Goal: Task Accomplishment & Management: Complete application form

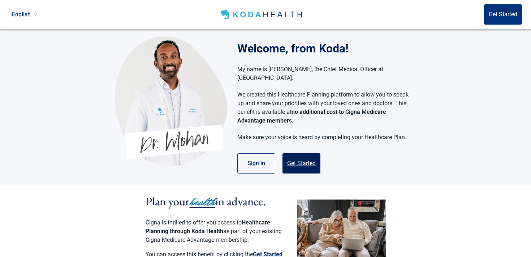
click at [300, 153] on button "Get Started" at bounding box center [302, 163] width 38 height 20
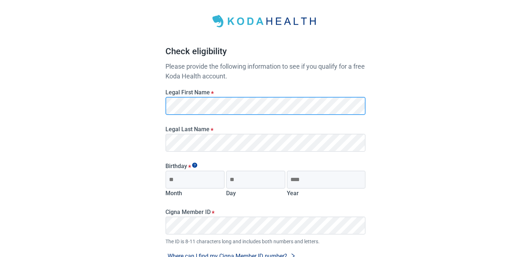
scroll to position [33, 0]
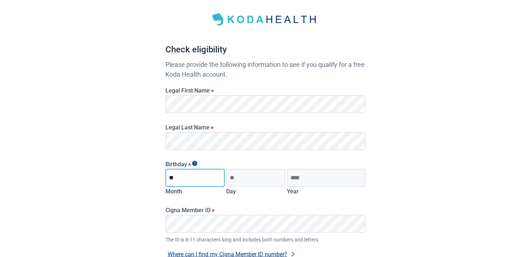
type input "**"
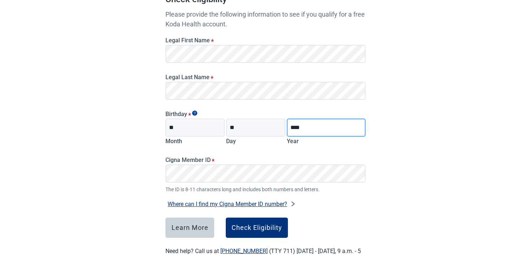
scroll to position [85, 0]
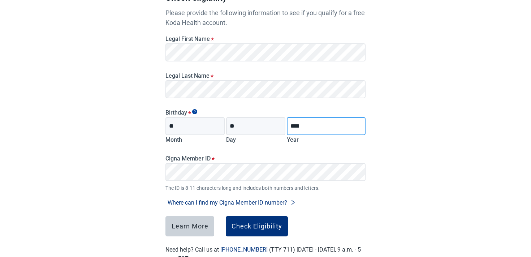
type input "****"
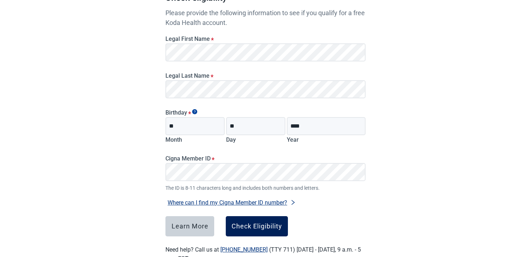
click at [257, 223] on div "Check Eligibility" at bounding box center [257, 226] width 51 height 7
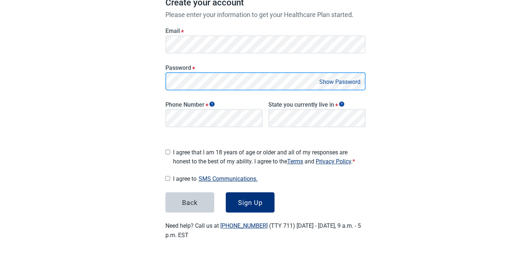
scroll to position [113, 0]
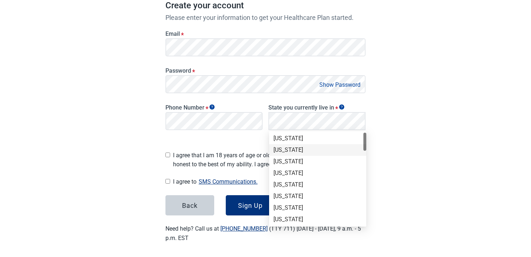
click at [330, 150] on div "[US_STATE]" at bounding box center [318, 150] width 89 height 8
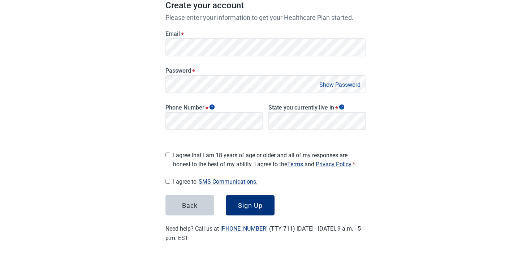
click at [211, 160] on span "I agree that I am 18 years of age or older and all of my responses are honest t…" at bounding box center [269, 160] width 193 height 18
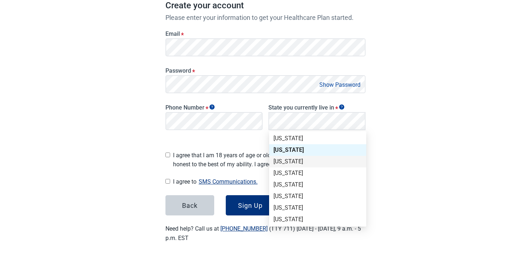
click at [296, 162] on div "[US_STATE]" at bounding box center [318, 162] width 89 height 8
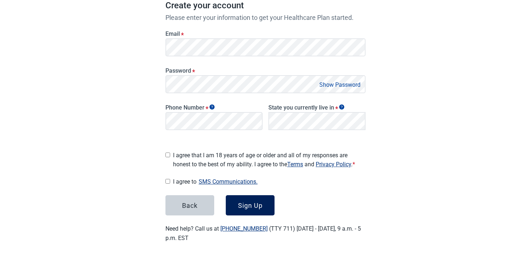
click at [235, 206] on button "Sign Up" at bounding box center [250, 205] width 49 height 20
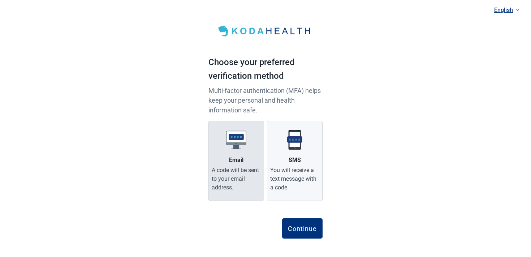
click at [236, 174] on div "A code will be sent to your email address." at bounding box center [236, 179] width 49 height 26
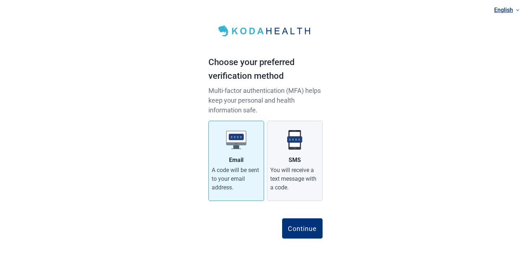
click at [305, 244] on main "Choose your preferred verification method Multi-factor authentication (MFA) hel…" at bounding box center [266, 131] width 114 height 244
click at [305, 230] on div "Continue" at bounding box center [302, 228] width 29 height 7
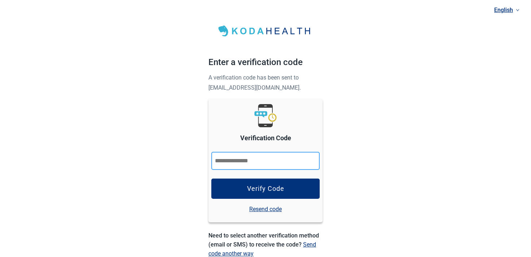
paste input "******"
type input "******"
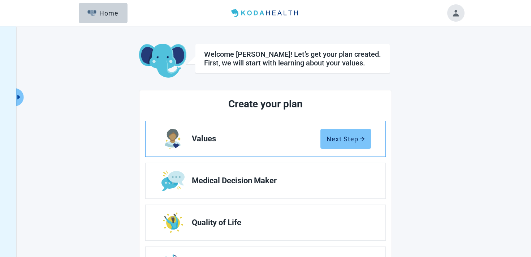
click at [356, 145] on button "Next Step" at bounding box center [346, 139] width 51 height 20
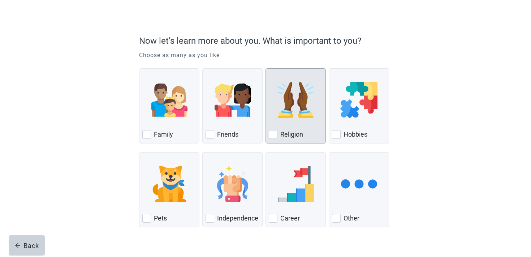
scroll to position [54, 0]
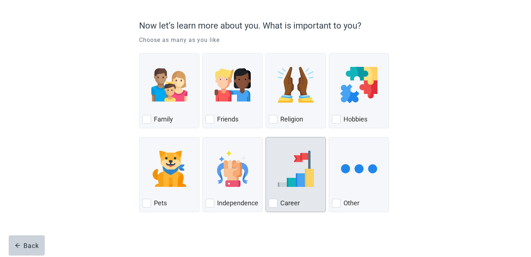
click at [271, 168] on div "Career, checkbox, not checked" at bounding box center [296, 168] width 54 height 57
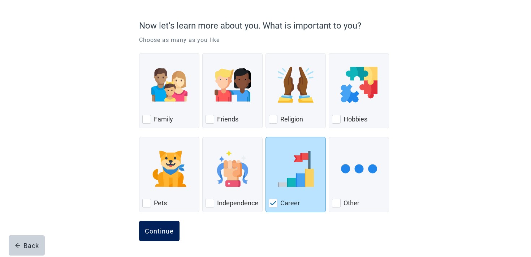
click at [167, 235] on button "Continue" at bounding box center [159, 231] width 40 height 20
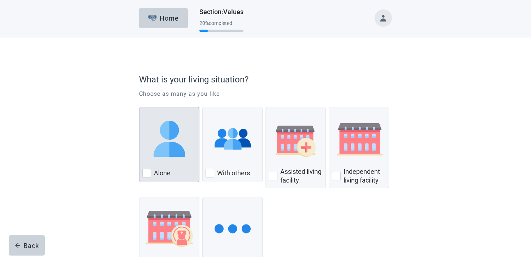
click at [176, 174] on div "Alone" at bounding box center [169, 173] width 54 height 12
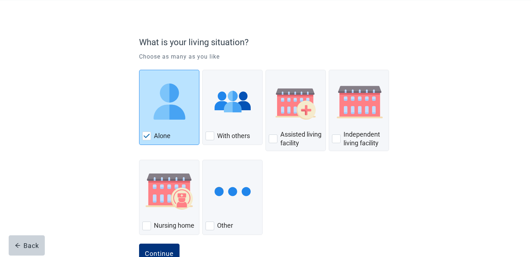
scroll to position [60, 0]
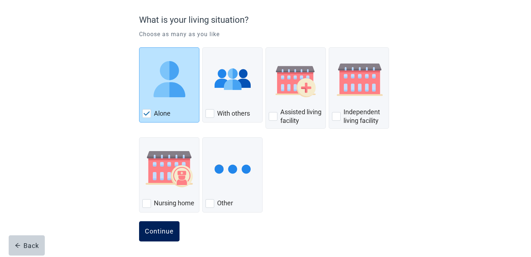
click at [161, 230] on div "Continue" at bounding box center [159, 231] width 29 height 7
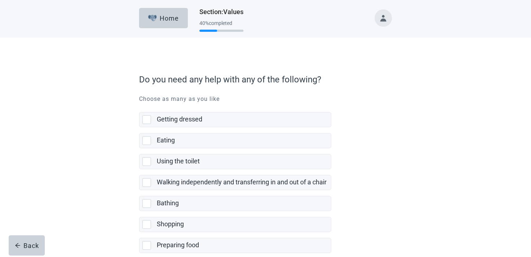
click at [163, 216] on label "Shopping" at bounding box center [235, 221] width 192 height 21
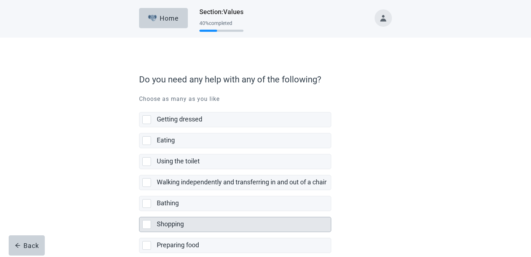
click at [162, 222] on label "Shopping" at bounding box center [170, 224] width 27 height 8
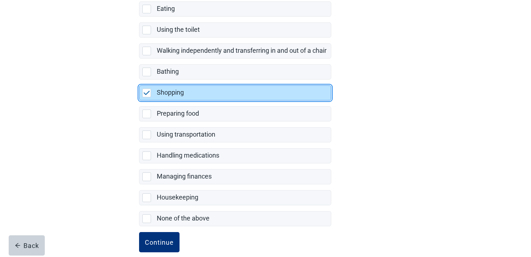
scroll to position [143, 0]
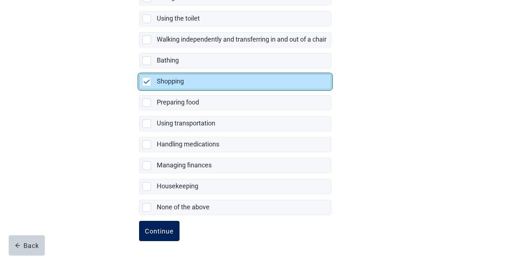
click at [161, 224] on button "Continue" at bounding box center [159, 231] width 40 height 20
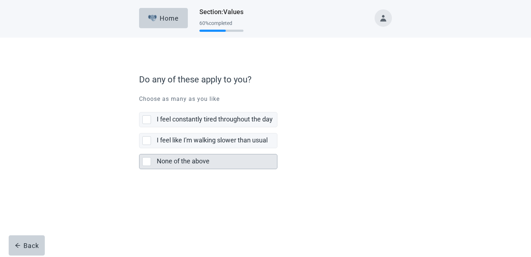
click at [196, 160] on label "None of the above" at bounding box center [183, 161] width 53 height 8
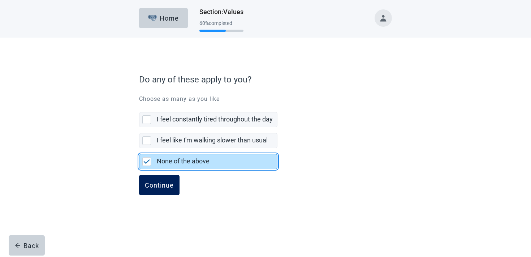
click at [172, 180] on button "Continue" at bounding box center [159, 185] width 40 height 20
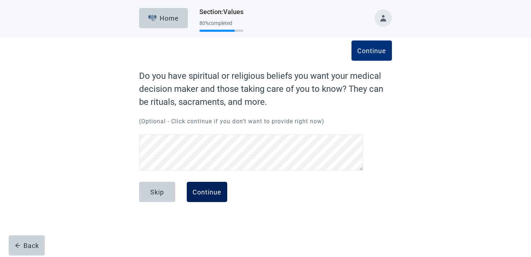
click at [192, 188] on button "Continue" at bounding box center [207, 192] width 40 height 20
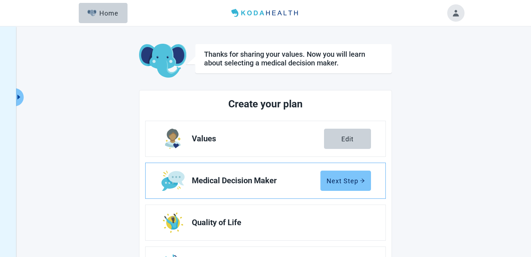
click at [353, 179] on div "Next Step" at bounding box center [346, 180] width 38 height 7
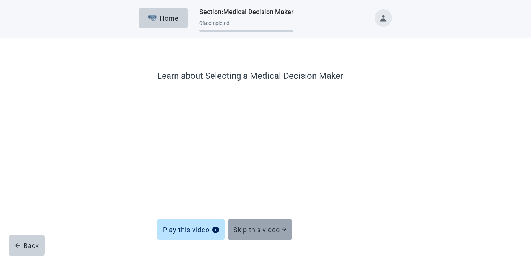
click at [273, 222] on button "Skip this video" at bounding box center [260, 229] width 65 height 20
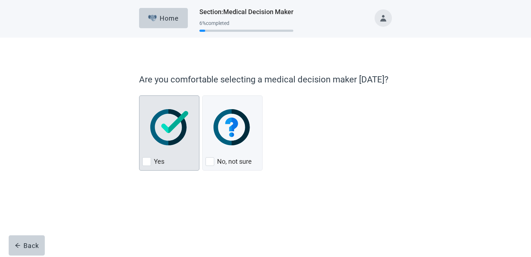
click at [173, 159] on div "Yes" at bounding box center [169, 162] width 54 height 12
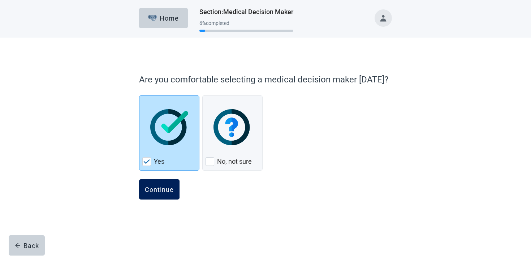
click at [163, 188] on div "Continue" at bounding box center [159, 189] width 29 height 7
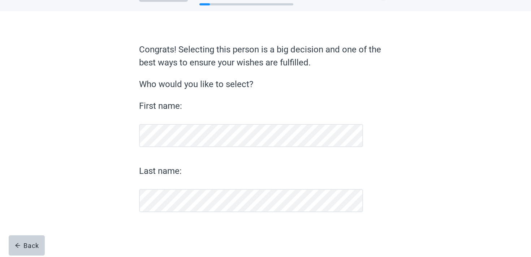
scroll to position [26, 0]
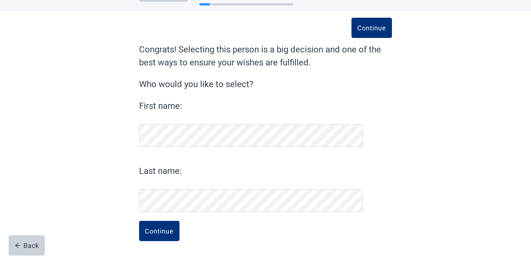
click at [139, 221] on button "Continue" at bounding box center [159, 231] width 40 height 20
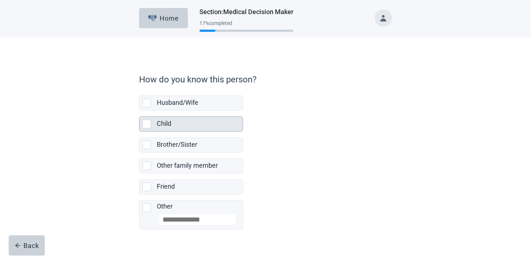
click at [202, 130] on div "Child" at bounding box center [200, 124] width 86 height 14
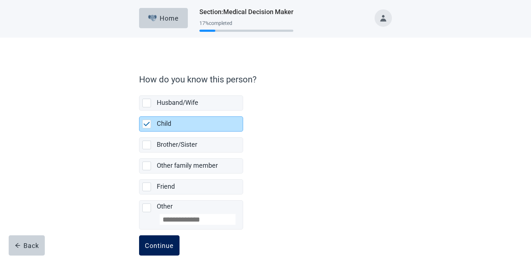
click at [168, 246] on div "Continue" at bounding box center [159, 245] width 29 height 7
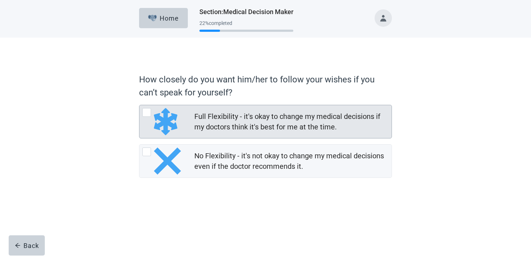
click at [211, 115] on div "Full Flexibility - it's okay to change my medical decisions if my doctors think…" at bounding box center [290, 121] width 193 height 21
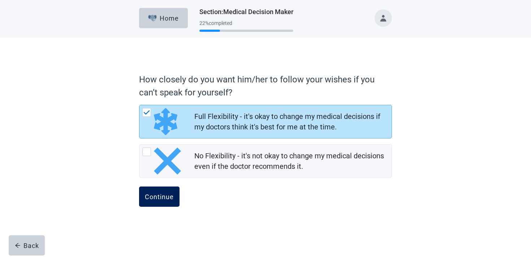
click at [172, 193] on div "Continue" at bounding box center [159, 196] width 29 height 7
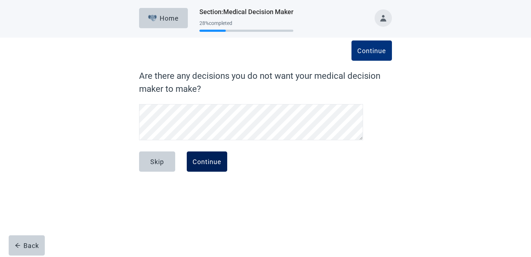
click at [202, 169] on button "Continue" at bounding box center [207, 161] width 40 height 20
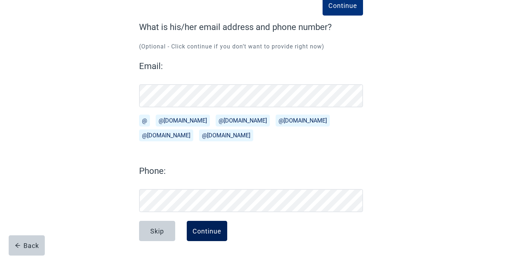
click at [211, 235] on button "Continue" at bounding box center [207, 231] width 40 height 20
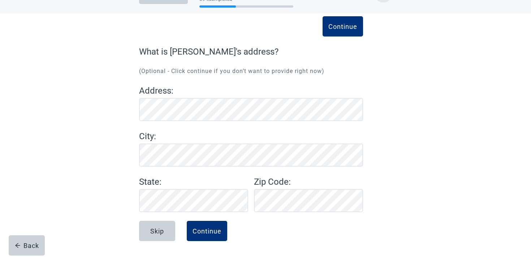
scroll to position [24, 0]
click at [222, 234] on button "Continue" at bounding box center [207, 231] width 40 height 20
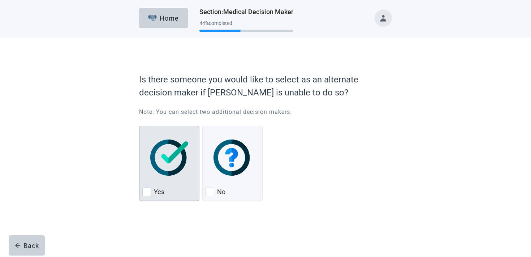
click at [179, 173] on img "Yes, checkbox, not checked" at bounding box center [169, 158] width 38 height 36
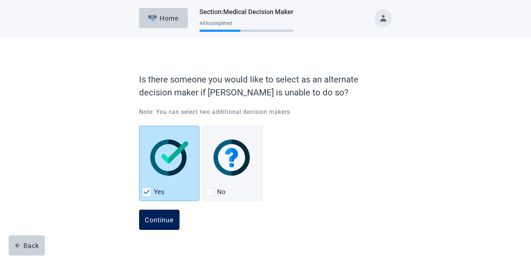
click at [158, 227] on button "Continue" at bounding box center [159, 220] width 40 height 20
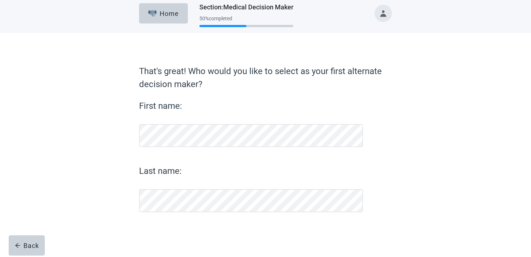
scroll to position [5, 0]
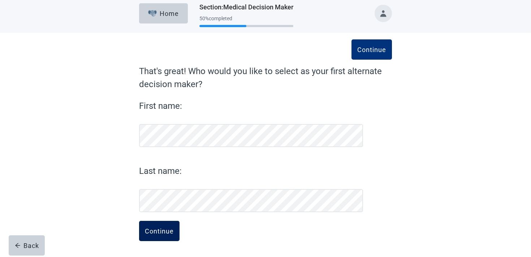
click at [161, 225] on button "Continue" at bounding box center [159, 231] width 40 height 20
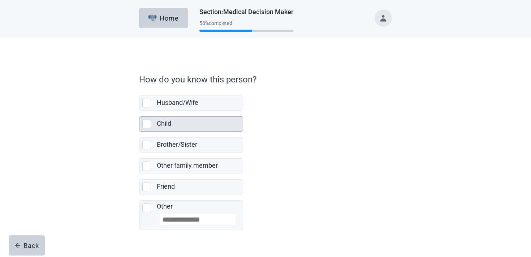
click at [185, 127] on div "Child" at bounding box center [198, 123] width 82 height 9
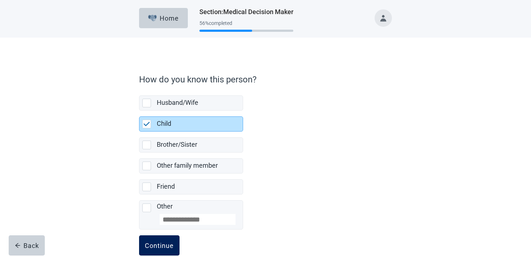
click at [151, 250] on button "Continue" at bounding box center [159, 245] width 40 height 20
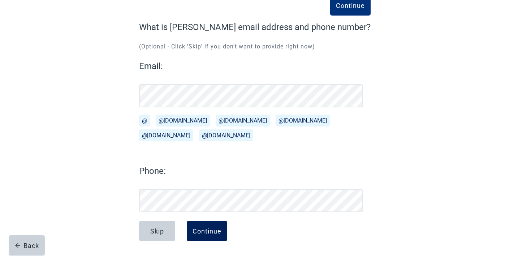
click at [208, 222] on button "Continue" at bounding box center [207, 231] width 40 height 20
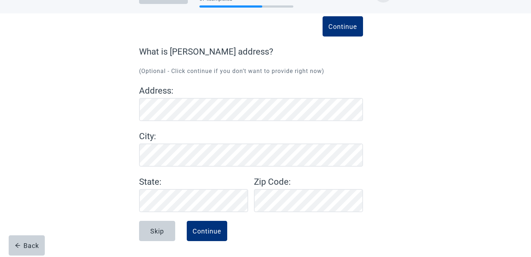
scroll to position [24, 0]
click at [213, 234] on div "Continue" at bounding box center [207, 230] width 29 height 7
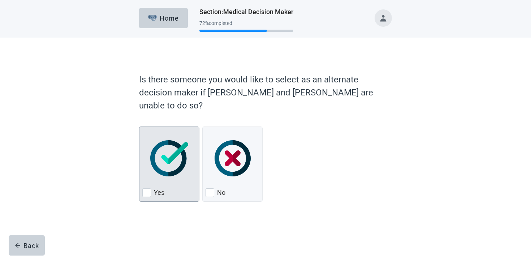
click at [171, 130] on div "Yes, checkbox, not checked" at bounding box center [169, 158] width 54 height 57
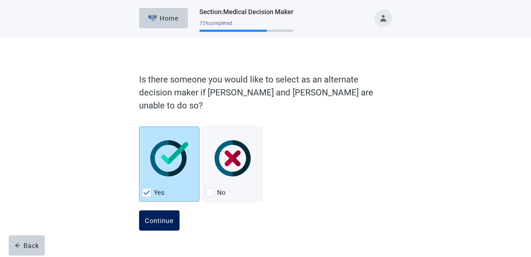
click at [157, 217] on div "Continue" at bounding box center [159, 220] width 29 height 7
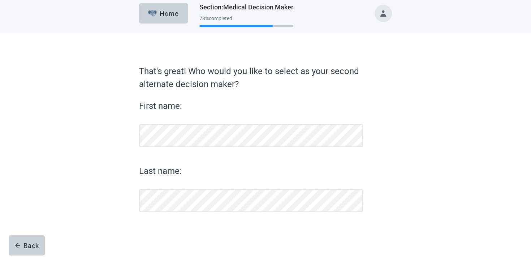
scroll to position [5, 0]
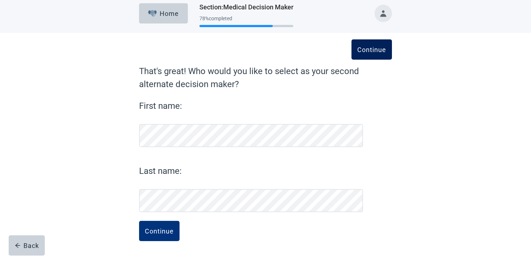
click at [379, 56] on button "Continue" at bounding box center [372, 49] width 40 height 20
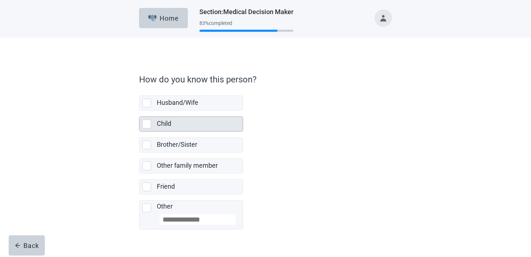
click at [210, 121] on div "Child" at bounding box center [198, 123] width 82 height 9
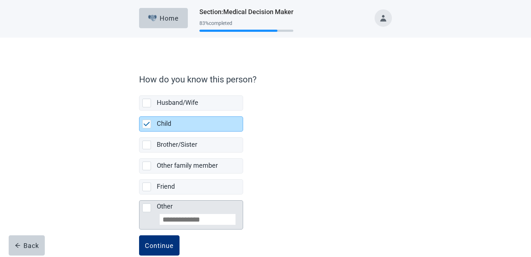
click at [168, 206] on label "Other" at bounding box center [165, 206] width 16 height 8
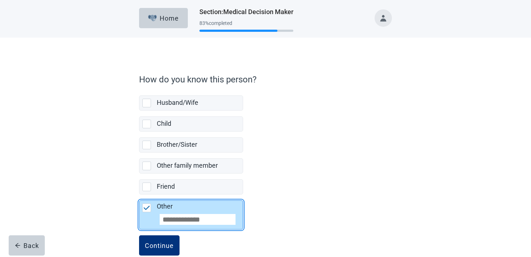
click at [171, 218] on input "Other" at bounding box center [198, 219] width 76 height 11
click at [165, 243] on div "Continue" at bounding box center [159, 245] width 29 height 7
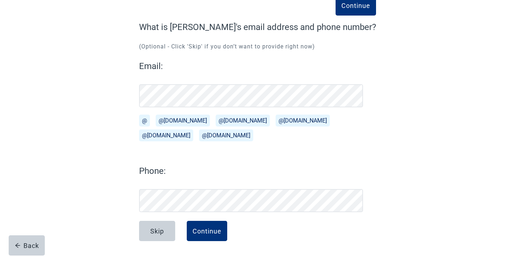
scroll to position [49, 0]
click at [146, 79] on div "Email: @ @[DOMAIN_NAME][EMAIL_ADDRESS][DOMAIN_NAME] @[DOMAIN_NAME][EMAIL_ADDRES…" at bounding box center [251, 103] width 224 height 87
click at [148, 243] on div "Skip Continue" at bounding box center [257, 239] width 237 height 36
click at [151, 234] on div "Skip" at bounding box center [157, 230] width 14 height 7
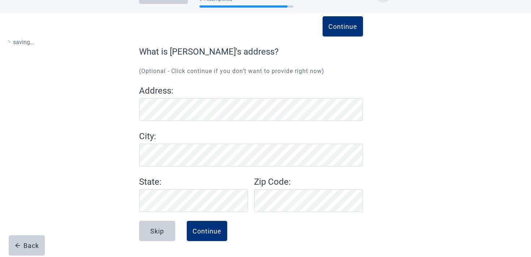
scroll to position [24, 0]
click at [151, 234] on div "Skip" at bounding box center [157, 230] width 14 height 7
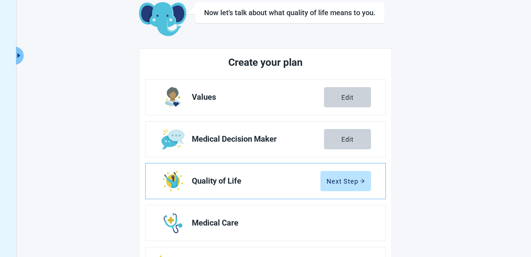
scroll to position [127, 0]
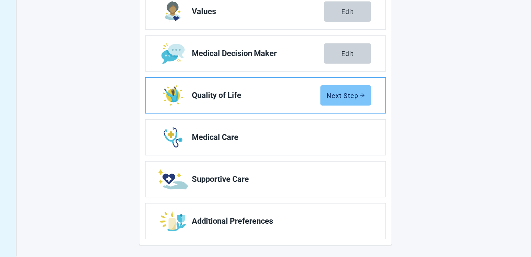
click at [363, 88] on button "Next Step" at bounding box center [346, 95] width 51 height 20
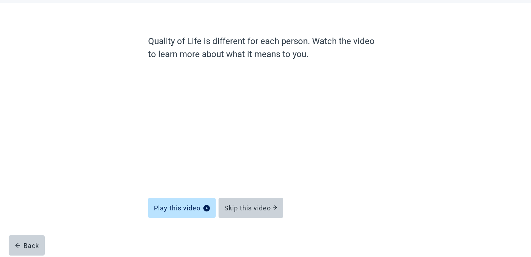
scroll to position [35, 0]
click at [245, 214] on button "Skip this video" at bounding box center [251, 208] width 65 height 20
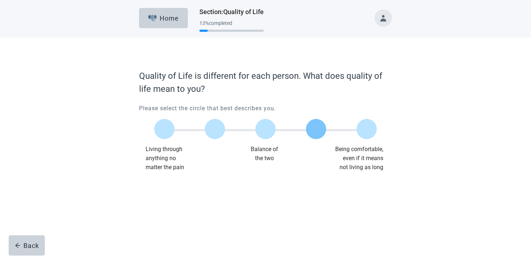
click at [320, 128] on label "Main content" at bounding box center [316, 129] width 20 height 20
click at [166, 183] on div "Continue" at bounding box center [159, 186] width 29 height 7
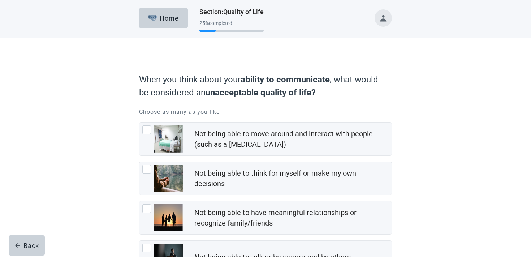
click at [166, 183] on img "Not being able to think for myself or make my own decisions, checkbox, not chec…" at bounding box center [168, 178] width 29 height 27
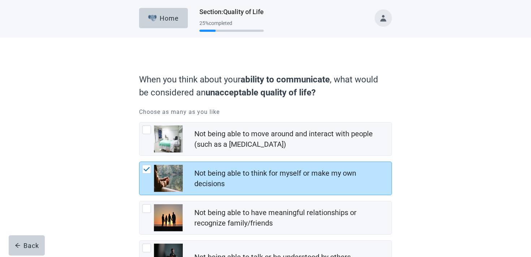
scroll to position [101, 0]
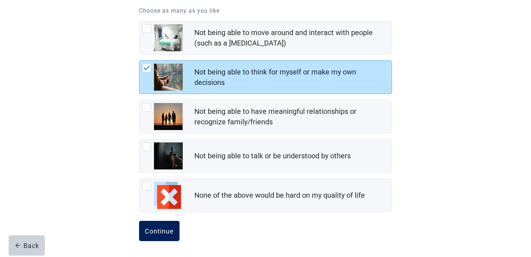
click at [150, 238] on button "Continue" at bounding box center [159, 231] width 40 height 20
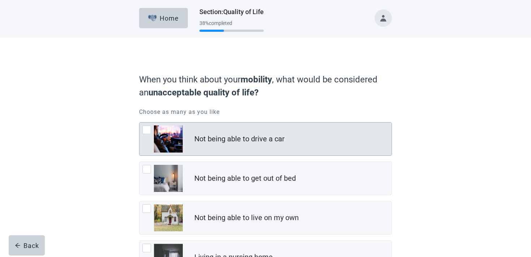
click at [184, 154] on div "Not being able to drive a car" at bounding box center [266, 139] width 252 height 33
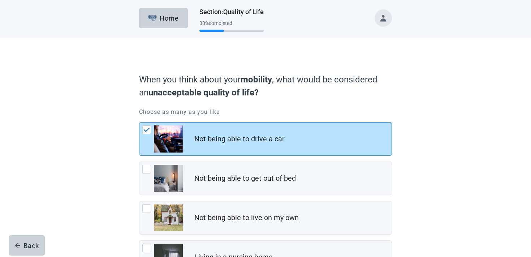
scroll to position [101, 0]
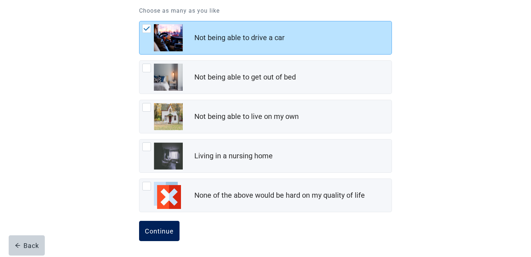
click at [164, 227] on div "Continue" at bounding box center [159, 230] width 29 height 7
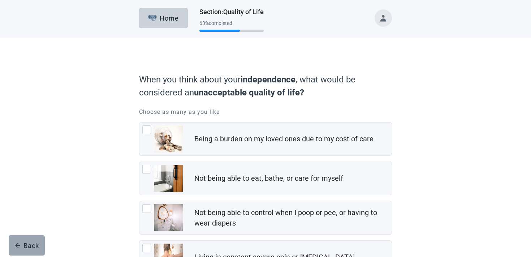
click at [26, 243] on div "Back" at bounding box center [27, 245] width 24 height 7
click at [23, 249] on button "Back" at bounding box center [27, 245] width 36 height 20
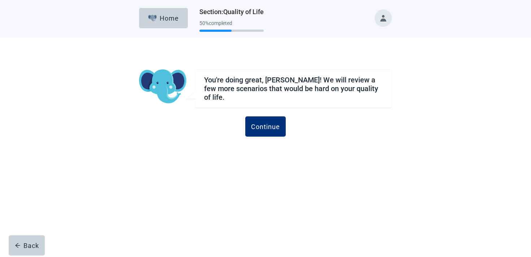
click at [23, 249] on button "Back" at bounding box center [27, 245] width 36 height 20
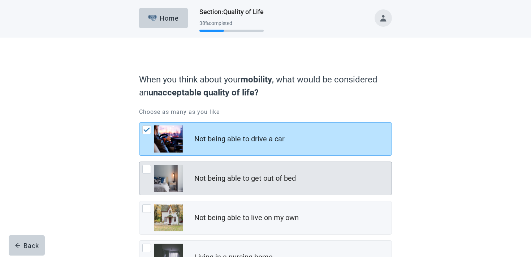
click at [146, 171] on div "Not being able to get out of bed, checkbox, not checked" at bounding box center [146, 169] width 9 height 9
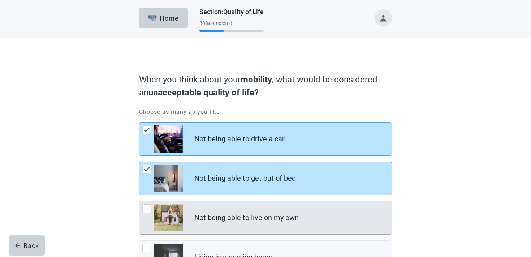
click at [145, 213] on div "Not being able to live on my own, checkbox, not checked" at bounding box center [162, 217] width 40 height 27
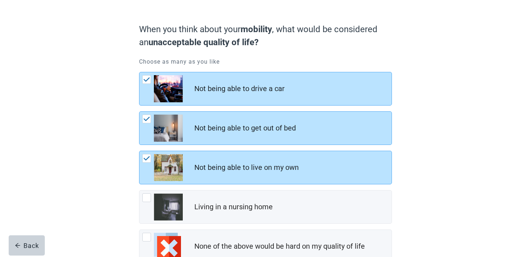
scroll to position [101, 0]
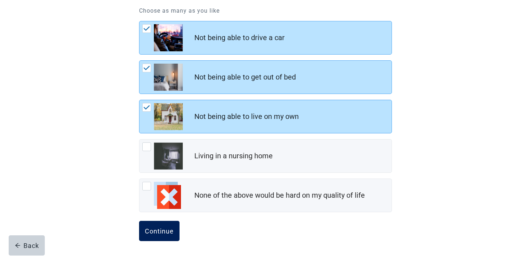
click at [159, 239] on button "Continue" at bounding box center [159, 231] width 40 height 20
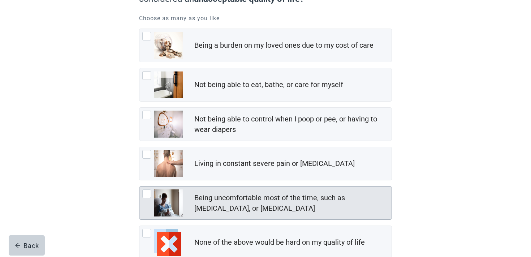
click at [178, 197] on img "Being uncomfortable most of the time, such as nausea, vomiting, or diarrhea, ch…" at bounding box center [168, 202] width 29 height 27
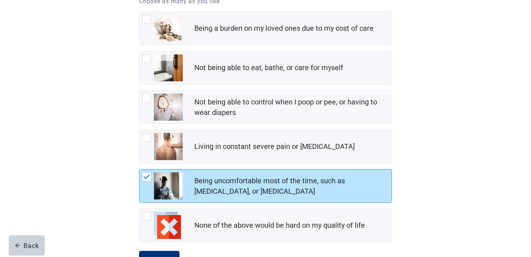
scroll to position [141, 0]
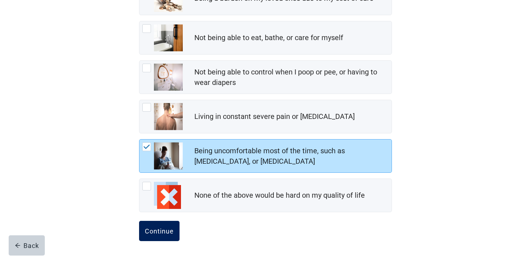
click at [174, 232] on button "Continue" at bounding box center [159, 231] width 40 height 20
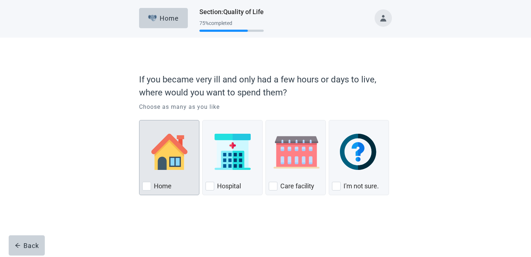
click at [168, 183] on label "Home" at bounding box center [163, 186] width 18 height 9
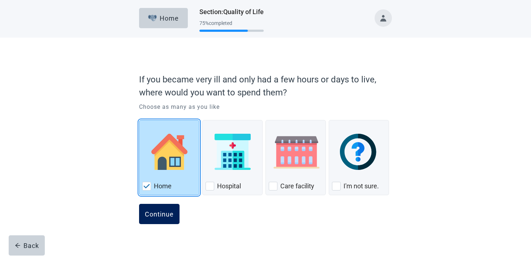
click at [158, 224] on button "Continue" at bounding box center [159, 214] width 40 height 20
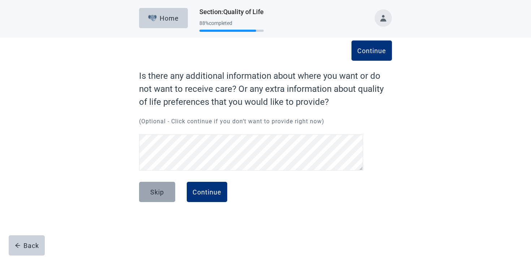
click at [161, 199] on button "Skip" at bounding box center [157, 192] width 36 height 20
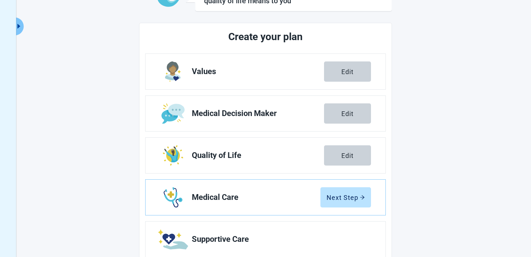
scroll to position [131, 0]
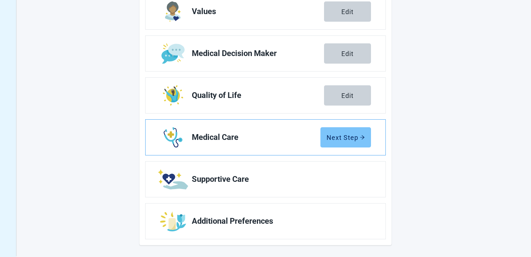
click at [334, 138] on div "Next Step" at bounding box center [346, 137] width 38 height 7
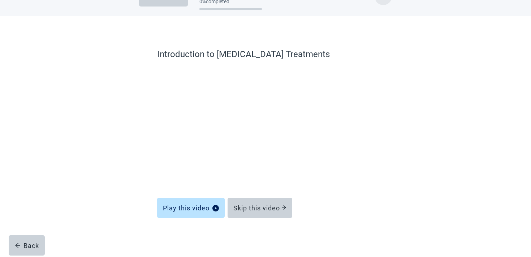
scroll to position [22, 0]
click at [269, 205] on div "Skip this video" at bounding box center [260, 207] width 53 height 7
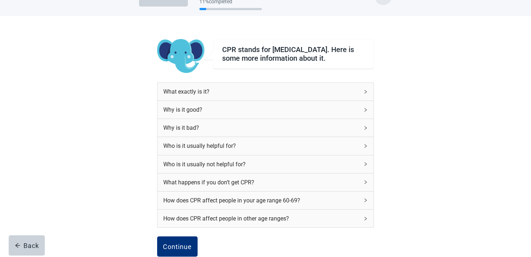
click at [240, 195] on div "How does CPR affect people in your age range 60-69?" at bounding box center [266, 201] width 216 height 18
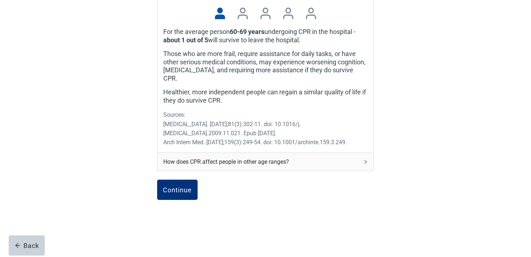
scroll to position [268, 0]
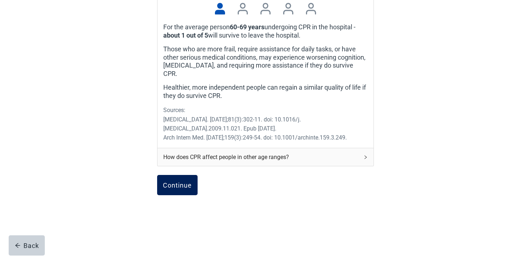
click at [186, 181] on div "Continue" at bounding box center [177, 184] width 29 height 7
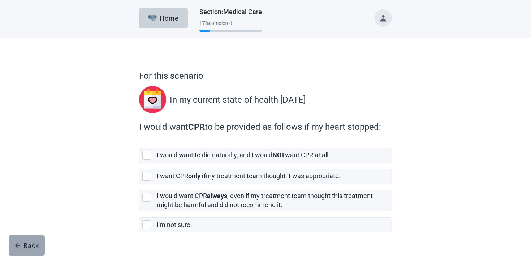
click at [24, 254] on button "Back" at bounding box center [27, 245] width 36 height 20
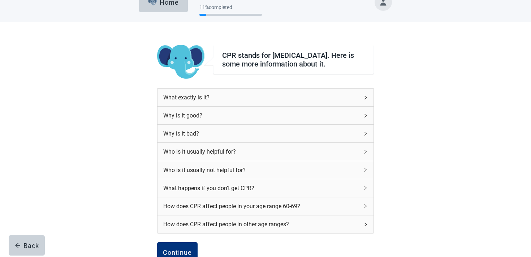
scroll to position [91, 0]
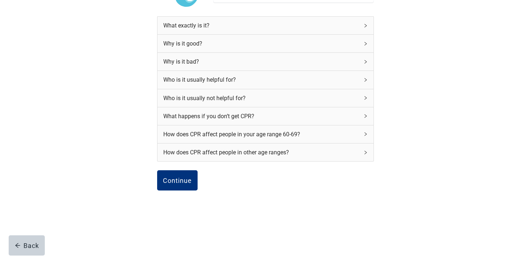
click at [273, 134] on div "How does CPR affect people in your age range 60-69?" at bounding box center [261, 134] width 196 height 9
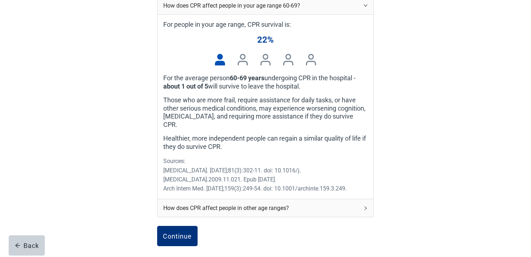
scroll to position [235, 0]
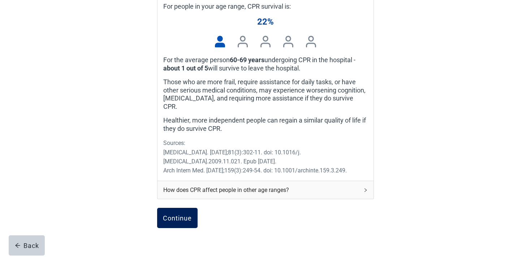
click at [188, 219] on button "Continue" at bounding box center [177, 218] width 40 height 20
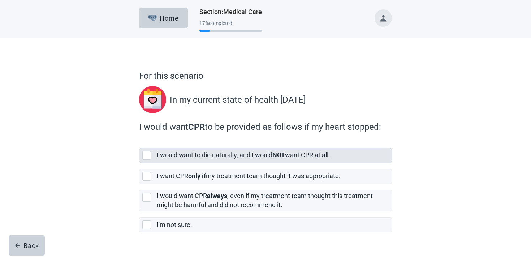
click at [194, 158] on label "I would want to die naturally, and I would NOT want CPR at all." at bounding box center [244, 155] width 174 height 8
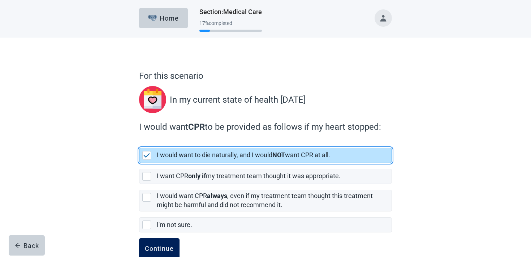
click at [164, 254] on button "Continue" at bounding box center [159, 248] width 40 height 20
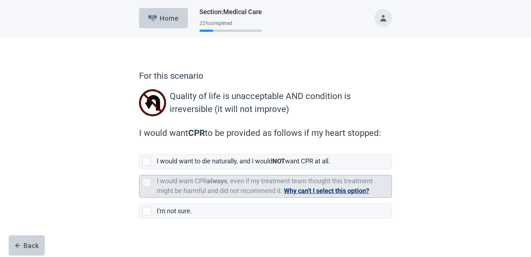
click at [193, 189] on label "I would want CPR always , even if my treatment team thought this treatment migh…" at bounding box center [265, 185] width 216 height 17
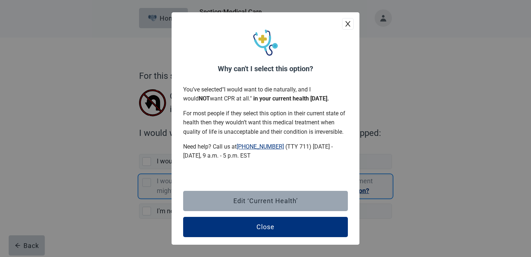
click at [292, 203] on div "Edit ‘Current Health’" at bounding box center [266, 200] width 65 height 7
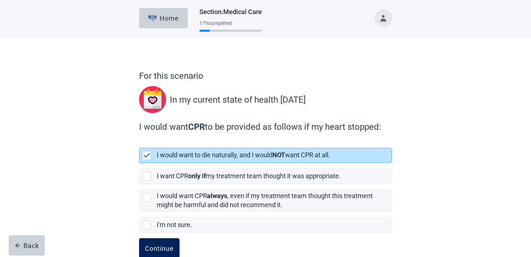
click at [172, 244] on button "Continue" at bounding box center [159, 248] width 40 height 20
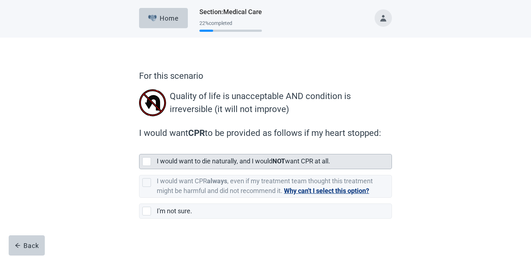
click at [183, 169] on selected"] "I would want to die naturally, and I would NOT want CPR at all." at bounding box center [265, 161] width 253 height 15
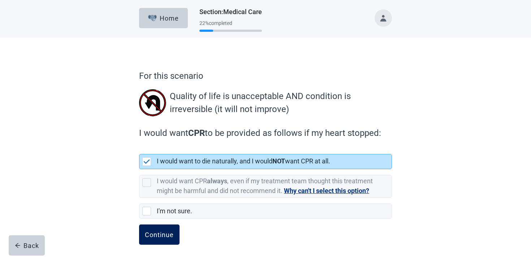
click at [150, 237] on div "Continue" at bounding box center [159, 234] width 29 height 7
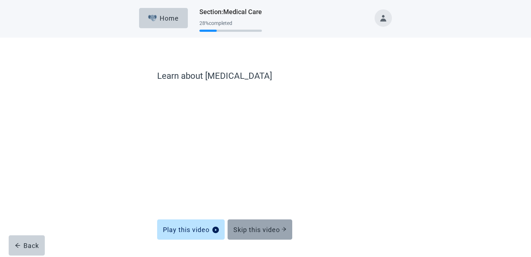
click at [280, 226] on div "Skip this video" at bounding box center [260, 229] width 53 height 7
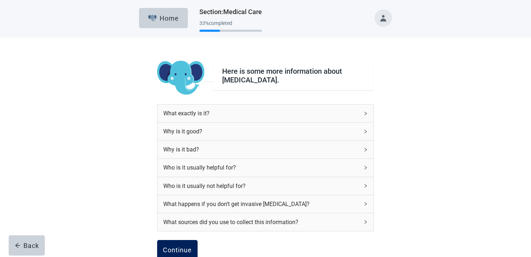
click at [182, 252] on div "Continue" at bounding box center [177, 250] width 29 height 7
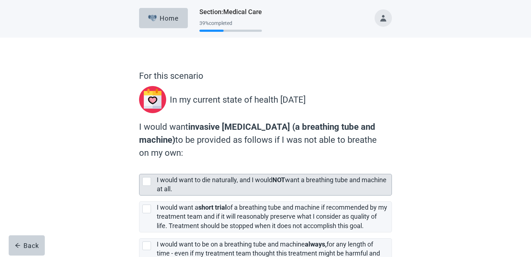
click at [208, 184] on div "I would want to die naturally, and I would NOT want a breathing tube and machin…" at bounding box center [272, 185] width 231 height 18
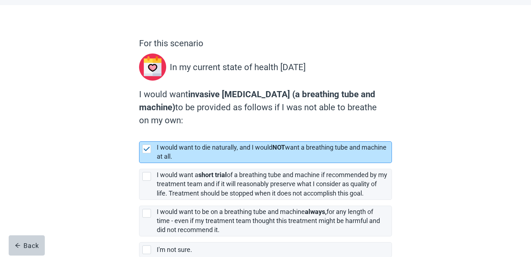
scroll to position [75, 0]
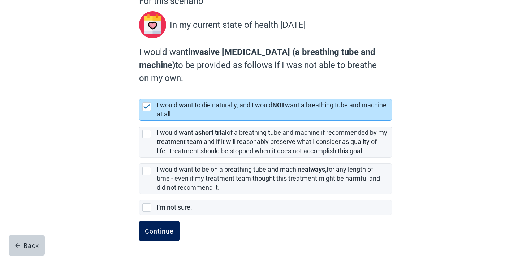
click at [163, 231] on div "Continue" at bounding box center [159, 230] width 29 height 7
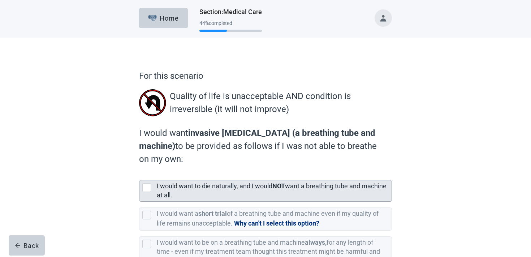
click at [180, 190] on div "I would want to die naturally, and I would NOT want a breathing tube and machin…" at bounding box center [272, 191] width 231 height 18
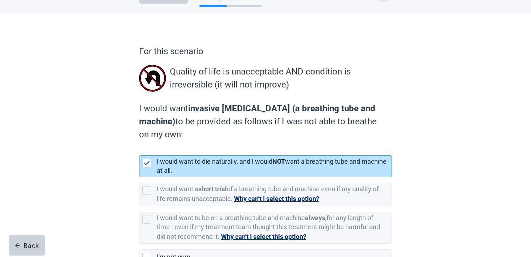
scroll to position [74, 0]
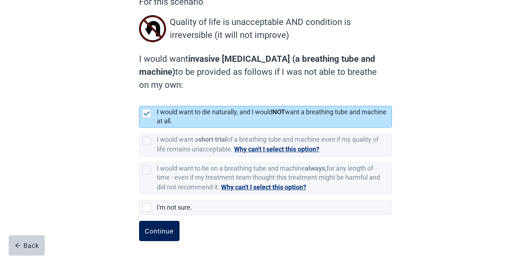
click at [166, 221] on button "Continue" at bounding box center [159, 231] width 40 height 20
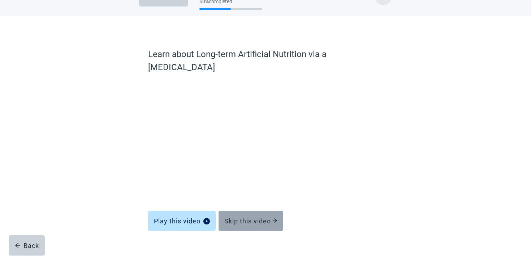
scroll to position [22, 0]
click at [232, 217] on div "Skip this video" at bounding box center [250, 220] width 53 height 7
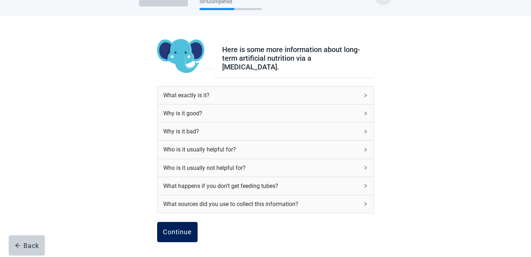
click at [179, 232] on button "Continue" at bounding box center [177, 232] width 40 height 20
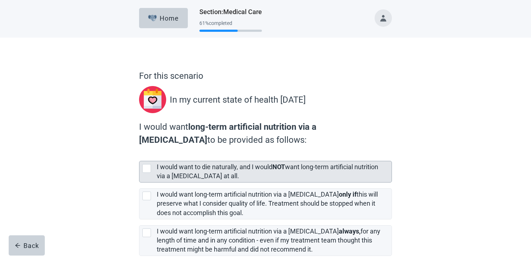
scroll to position [62, 0]
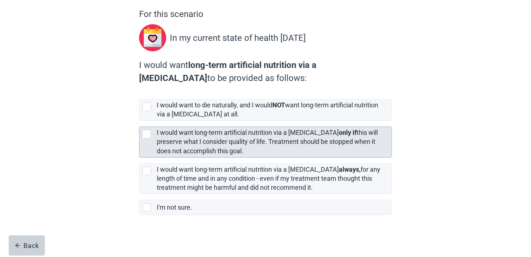
click at [217, 145] on label "I would want long-term artificial nutrition via a [MEDICAL_DATA] only if this w…" at bounding box center [267, 142] width 221 height 26
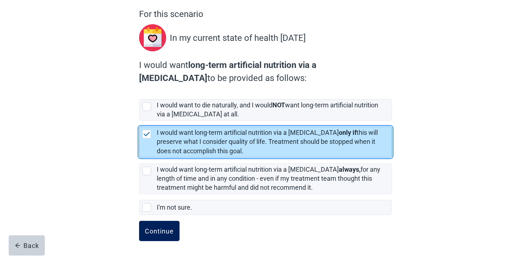
click at [155, 229] on div "Continue" at bounding box center [159, 230] width 29 height 7
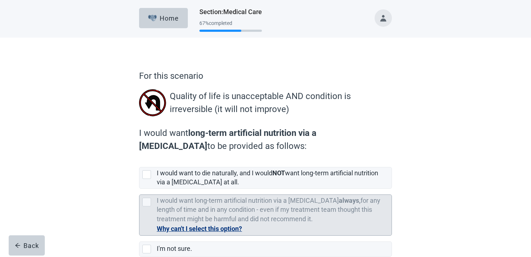
scroll to position [42, 0]
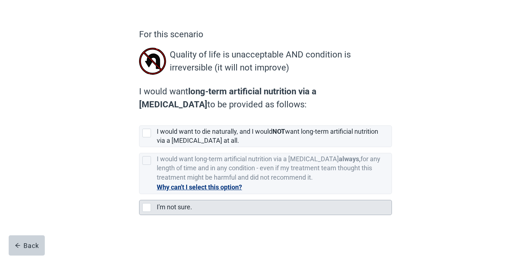
click at [167, 205] on label "I'm not sure." at bounding box center [174, 207] width 35 height 8
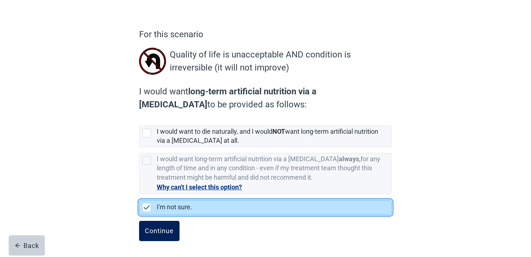
click at [160, 227] on div "Continue" at bounding box center [159, 230] width 29 height 7
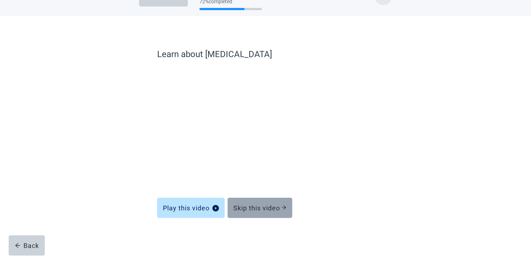
scroll to position [22, 0]
click at [254, 200] on button "Skip this video" at bounding box center [260, 208] width 65 height 20
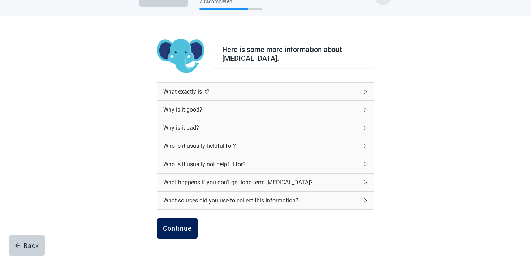
click at [176, 227] on div "Continue" at bounding box center [177, 228] width 29 height 7
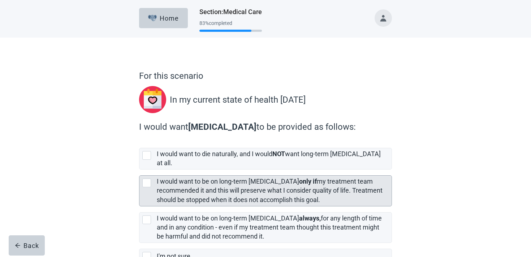
click at [194, 186] on label "I would want to be on long-term [MEDICAL_DATA] only if my treatment team recomm…" at bounding box center [270, 190] width 226 height 26
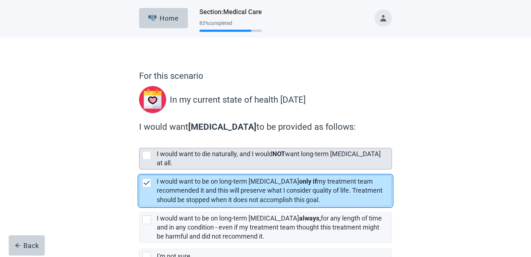
click at [196, 160] on div "I would want to die naturally, and I would NOT want long-term [MEDICAL_DATA] at…" at bounding box center [274, 158] width 235 height 21
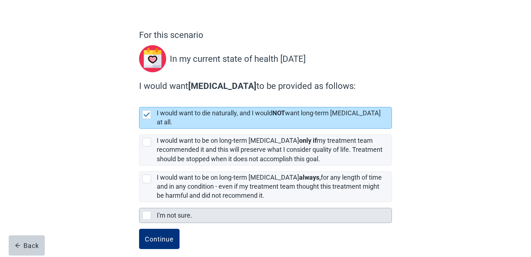
scroll to position [42, 0]
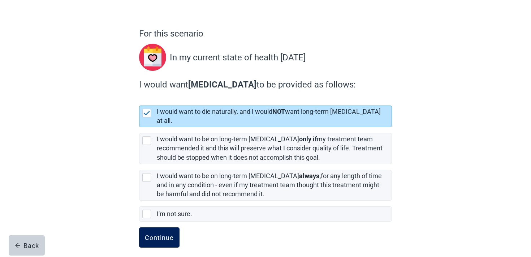
click at [163, 234] on div "Continue" at bounding box center [159, 237] width 29 height 7
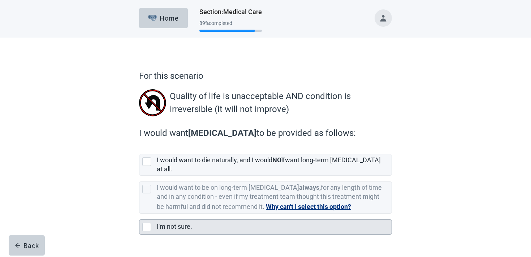
click at [169, 223] on label "I'm not sure." at bounding box center [174, 227] width 35 height 8
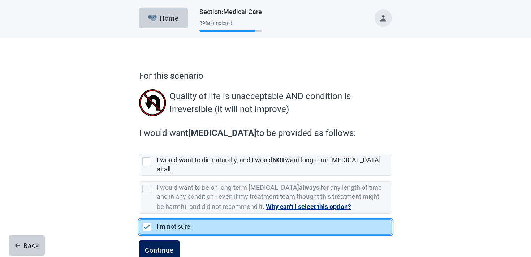
click at [158, 247] on div "Continue" at bounding box center [159, 250] width 29 height 7
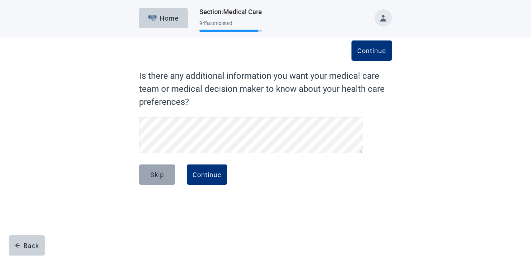
click at [162, 178] on div "Skip" at bounding box center [157, 174] width 14 height 7
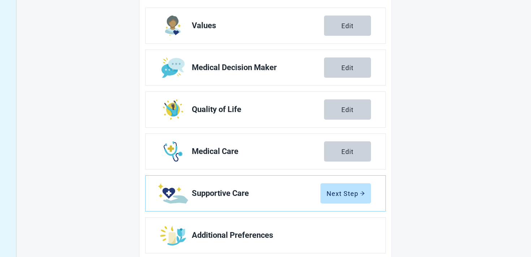
scroll to position [127, 0]
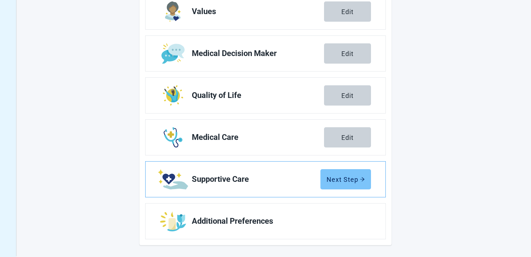
click at [342, 173] on button "Next Step" at bounding box center [346, 179] width 51 height 20
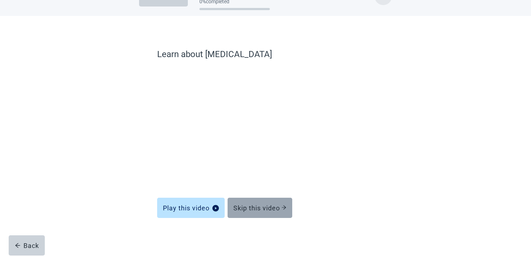
scroll to position [22, 0]
click at [249, 203] on button "Skip this video" at bounding box center [260, 208] width 65 height 20
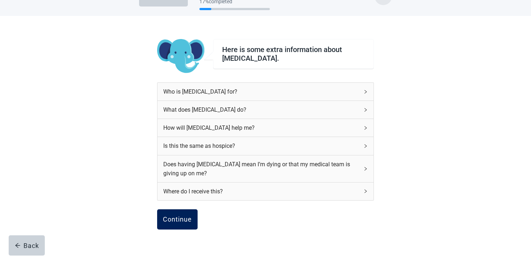
click at [167, 211] on button "Continue" at bounding box center [177, 219] width 40 height 20
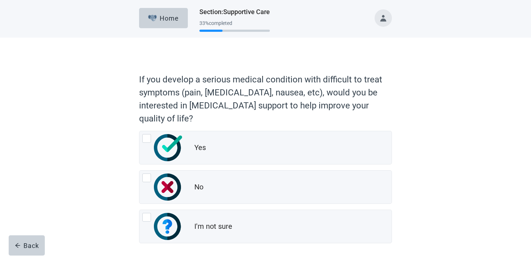
scroll to position [31, 0]
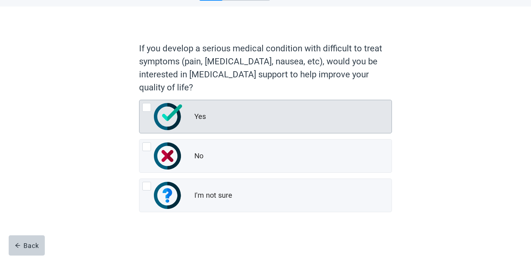
click at [211, 121] on div "Yes" at bounding box center [292, 117] width 197 height 14
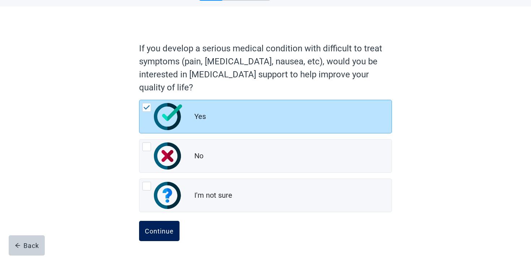
click at [158, 228] on div "Continue" at bounding box center [159, 230] width 29 height 7
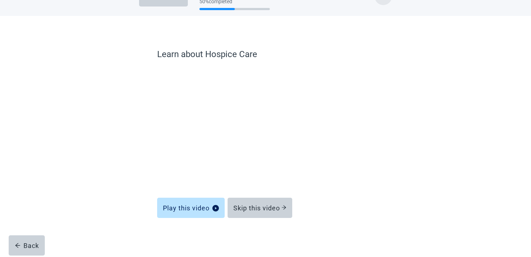
scroll to position [22, 0]
click at [260, 202] on button "Skip this video" at bounding box center [260, 208] width 65 height 20
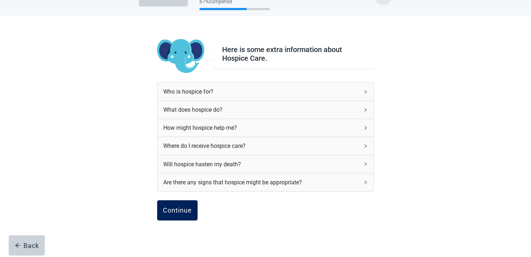
click at [180, 217] on button "Continue" at bounding box center [177, 210] width 40 height 20
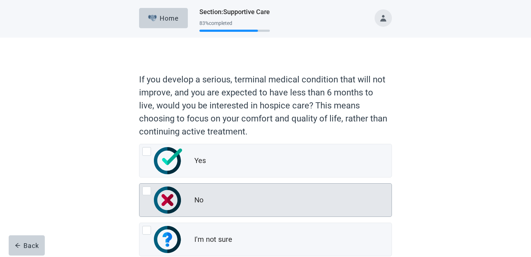
click at [196, 202] on div "No" at bounding box center [198, 200] width 9 height 10
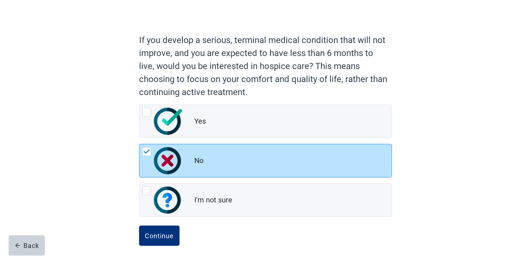
scroll to position [44, 0]
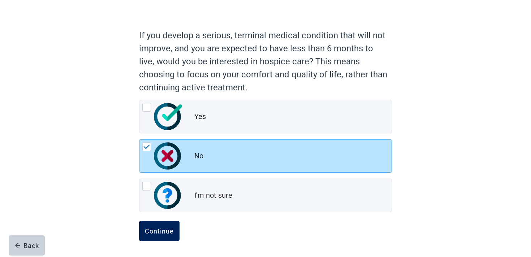
click at [167, 228] on div "Continue" at bounding box center [159, 230] width 29 height 7
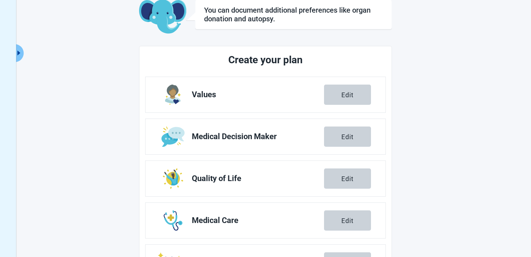
scroll to position [127, 0]
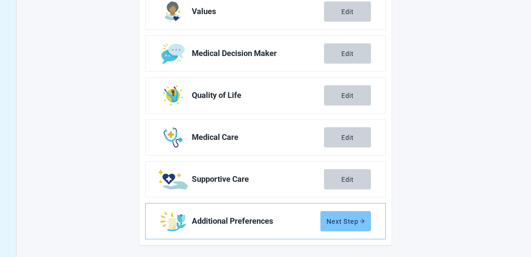
click at [347, 218] on div "Next Step" at bounding box center [346, 221] width 38 height 7
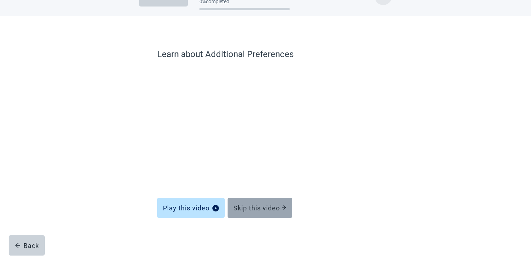
click at [230, 205] on button "Skip this video" at bounding box center [260, 208] width 65 height 20
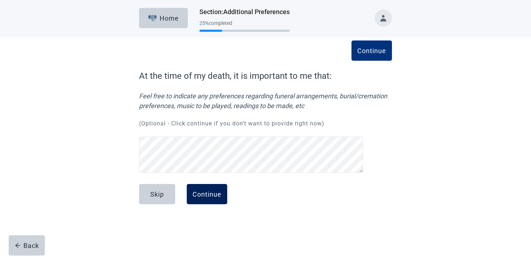
click at [188, 199] on button "Continue" at bounding box center [207, 194] width 40 height 20
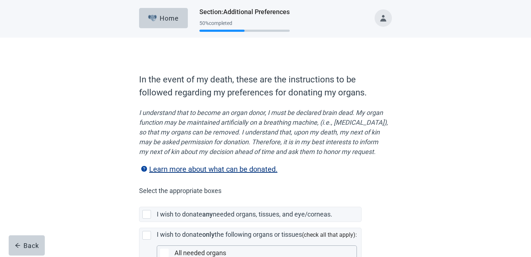
scroll to position [189, 0]
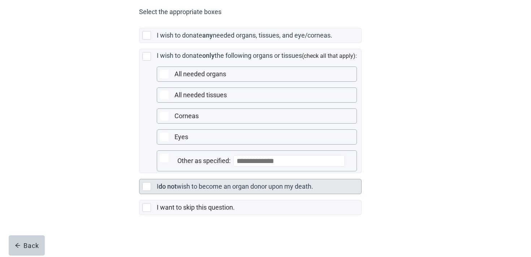
click at [191, 184] on label "wish to become an organ donor upon my death." at bounding box center [245, 187] width 137 height 8
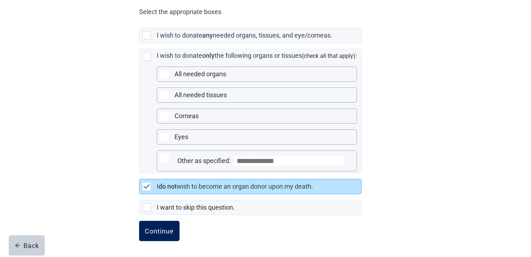
click at [159, 230] on div "Continue" at bounding box center [159, 230] width 29 height 7
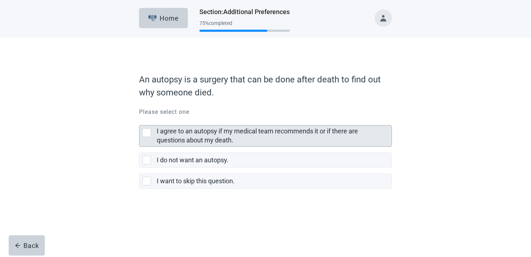
click at [209, 136] on div "I agree to an autopsy if my medical team recommends it or if there are question…" at bounding box center [272, 136] width 231 height 18
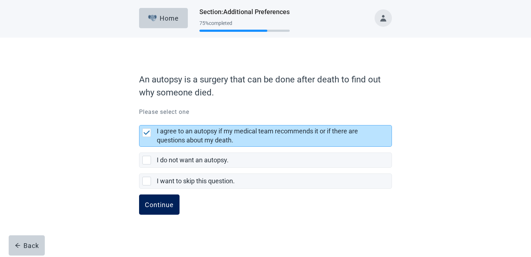
click at [155, 205] on div "Continue" at bounding box center [159, 204] width 29 height 7
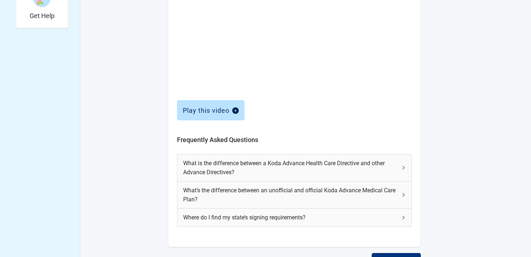
scroll to position [304, 0]
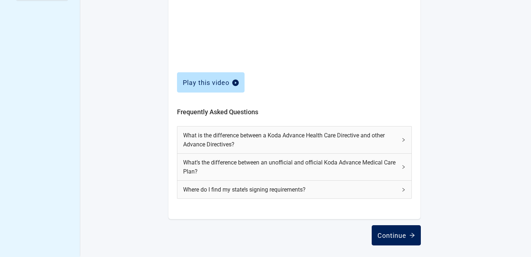
click at [388, 234] on div "Continue" at bounding box center [397, 235] width 38 height 7
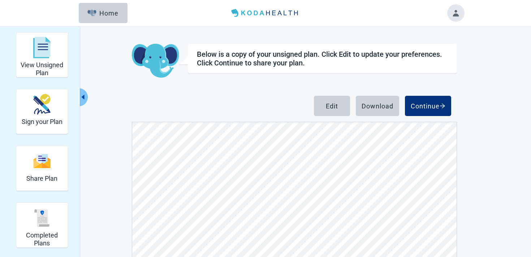
scroll to position [1984, 0]
click at [413, 109] on div "Continue" at bounding box center [428, 105] width 35 height 7
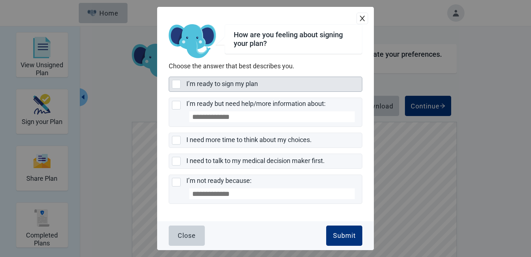
click at [207, 89] on div "I’m ready to sign my plan" at bounding box center [275, 84] width 176 height 14
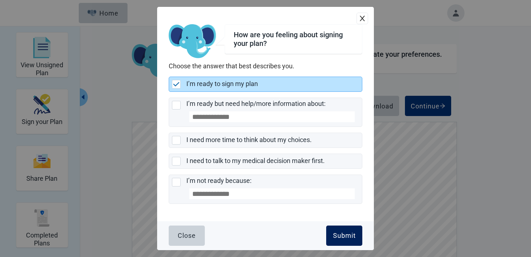
click at [340, 237] on div "Submit" at bounding box center [344, 235] width 23 height 7
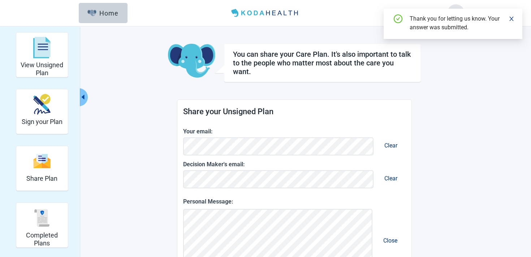
scroll to position [182, 0]
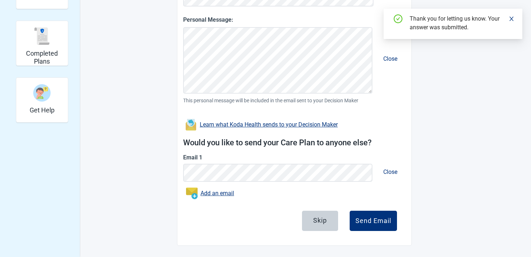
click at [378, 232] on div "Skip Send Email" at bounding box center [294, 224] width 205 height 26
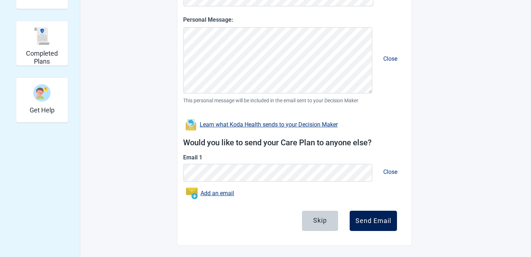
click at [378, 226] on button "Send Email" at bounding box center [373, 221] width 47 height 20
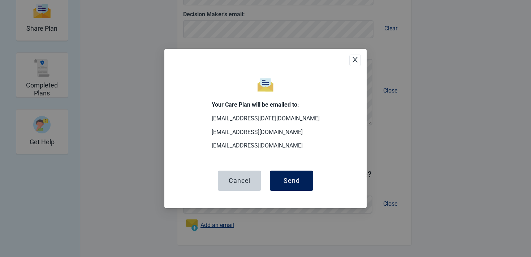
click at [291, 188] on button "Send" at bounding box center [291, 181] width 43 height 20
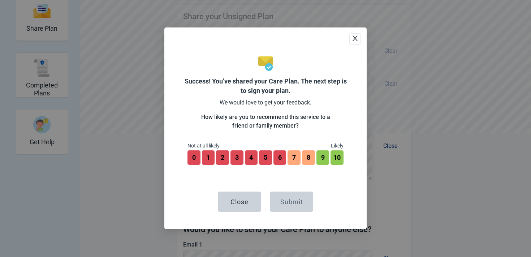
scroll to position [205, 0]
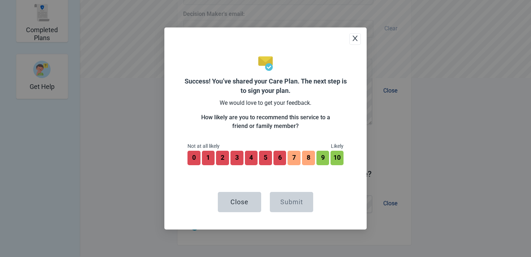
click at [316, 161] on div "0 That’s great to hear! Would you like to leave a testimonial or feedback? (opt…" at bounding box center [266, 159] width 156 height 17
click at [320, 161] on button "9" at bounding box center [323, 158] width 14 height 16
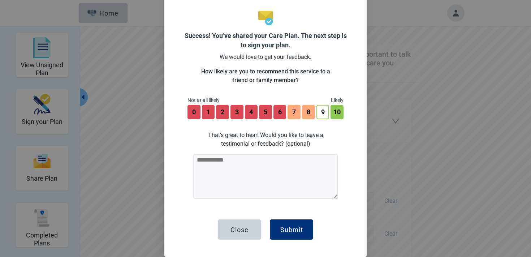
scroll to position [0, 0]
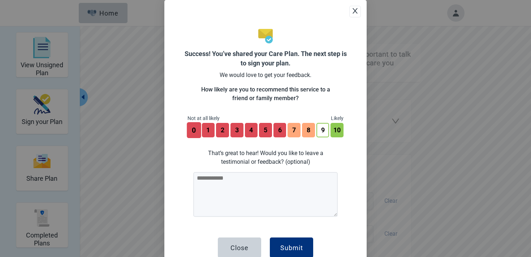
click at [196, 130] on button "0" at bounding box center [194, 130] width 14 height 16
click at [210, 130] on button "1" at bounding box center [208, 130] width 14 height 16
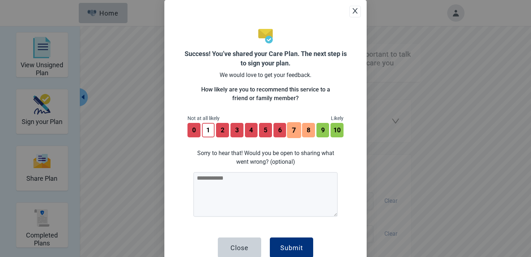
click at [300, 133] on button "7" at bounding box center [294, 130] width 14 height 16
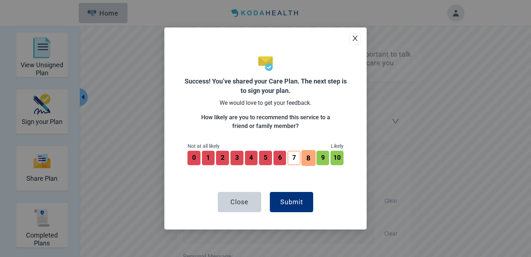
click at [305, 155] on button "8" at bounding box center [308, 158] width 14 height 16
click at [198, 153] on button "0" at bounding box center [194, 158] width 14 height 16
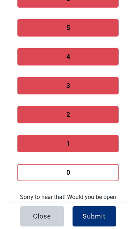
scroll to position [263, 0]
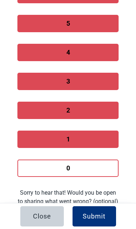
click at [67, 170] on button "0" at bounding box center [67, 167] width 101 height 17
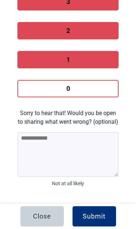
scroll to position [358, 0]
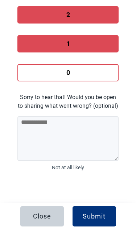
click at [80, 68] on button "0" at bounding box center [67, 72] width 101 height 17
click at [79, 48] on button "1" at bounding box center [67, 43] width 101 height 17
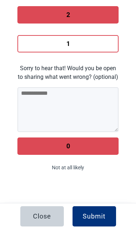
scroll to position [342, 0]
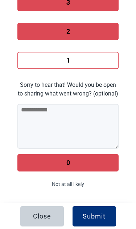
click at [60, 170] on button "0" at bounding box center [67, 162] width 101 height 17
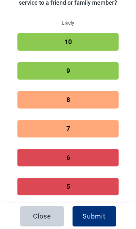
scroll to position [97, 0]
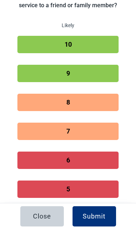
click at [70, 111] on button "8" at bounding box center [67, 102] width 101 height 17
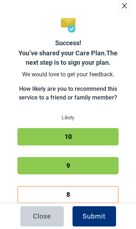
scroll to position [0, 0]
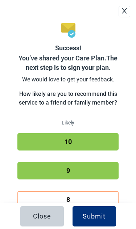
click at [68, 144] on button "10" at bounding box center [67, 141] width 101 height 17
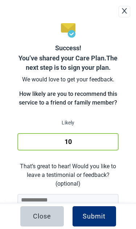
scroll to position [81, 0]
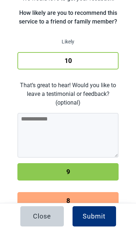
click at [60, 166] on button "9" at bounding box center [67, 171] width 101 height 17
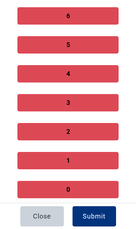
click at [68, 128] on button "2" at bounding box center [67, 131] width 101 height 17
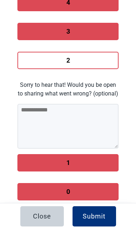
scroll to position [358, 0]
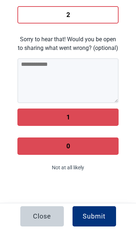
click at [70, 110] on button "1" at bounding box center [67, 116] width 101 height 17
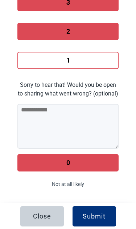
click at [63, 170] on button "0" at bounding box center [67, 162] width 101 height 17
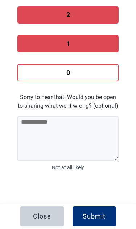
click at [74, 48] on button "1" at bounding box center [67, 43] width 101 height 17
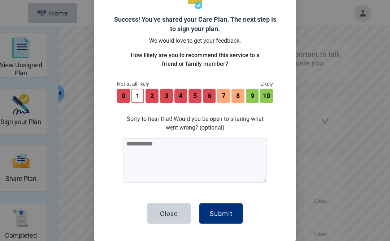
scroll to position [0, 0]
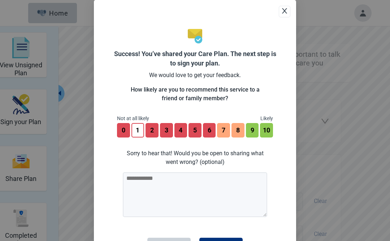
click at [151, 132] on button "2" at bounding box center [152, 130] width 13 height 14
click at [239, 134] on button "8" at bounding box center [238, 130] width 13 height 14
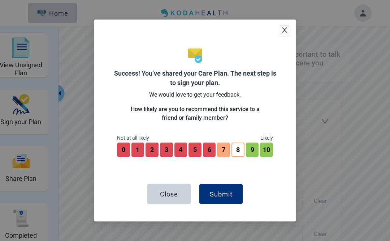
click at [255, 147] on button "9" at bounding box center [252, 149] width 13 height 14
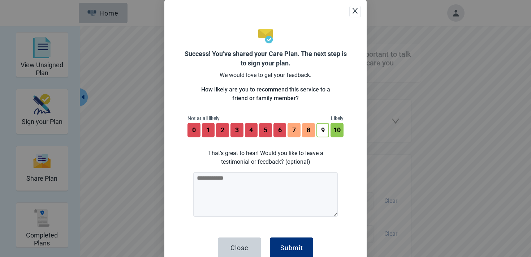
click at [452, 8] on div "Success! You’ve shared your Care Plan. The next step is to sign your plan. We w…" at bounding box center [265, 128] width 531 height 257
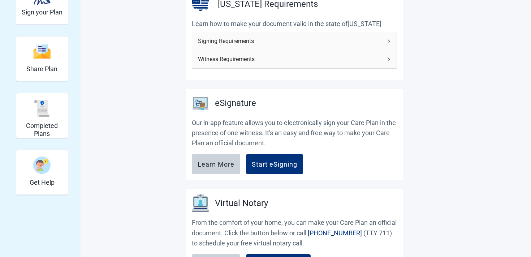
scroll to position [109, 0]
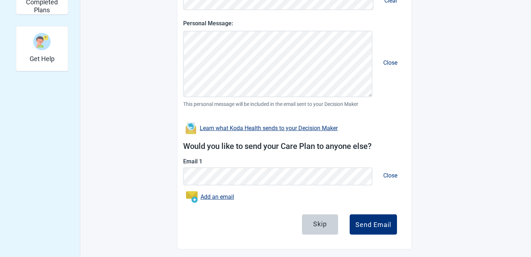
scroll to position [237, 0]
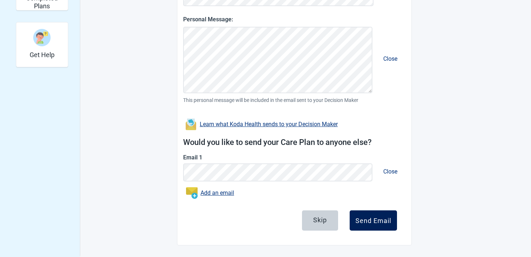
click at [365, 227] on button "Send Email" at bounding box center [373, 220] width 47 height 20
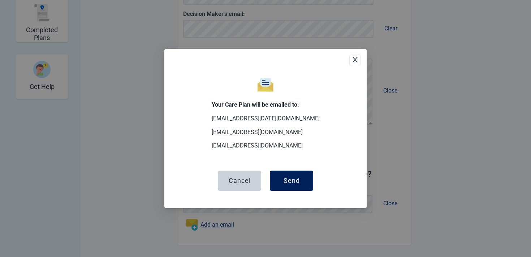
click at [283, 185] on button "Send" at bounding box center [291, 181] width 43 height 20
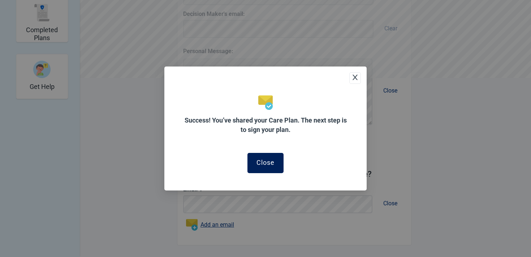
click at [272, 164] on div "Close" at bounding box center [266, 162] width 18 height 7
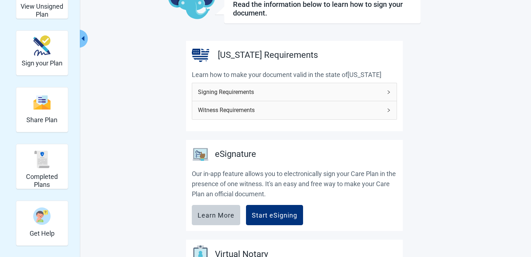
scroll to position [70, 0]
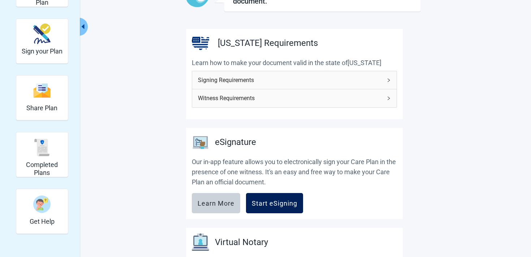
click at [275, 208] on button "Start eSigning" at bounding box center [274, 203] width 57 height 20
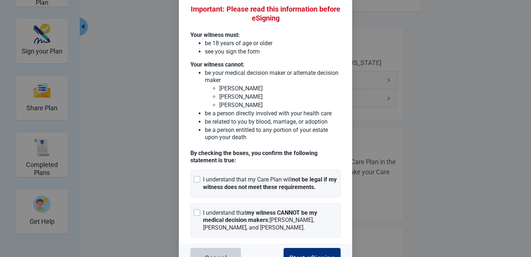
scroll to position [47, 0]
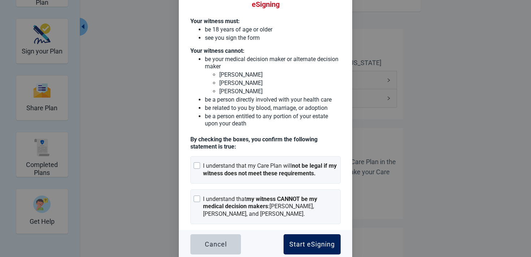
click at [290, 241] on div "Start eSigning" at bounding box center [313, 244] width 46 height 7
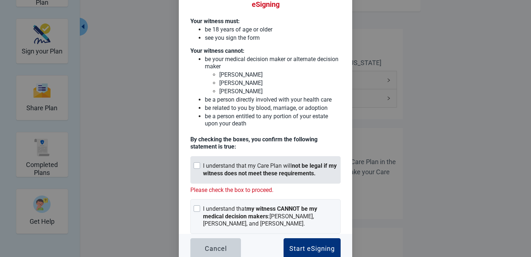
click at [264, 170] on strong "not be legal if my witness does not meet these requirements." at bounding box center [270, 169] width 134 height 14
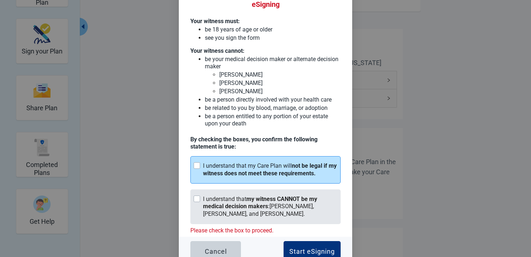
click at [290, 211] on div "I understand that my witness CANNOT be my medical decision makers : [PERSON_NAM…" at bounding box center [270, 207] width 134 height 22
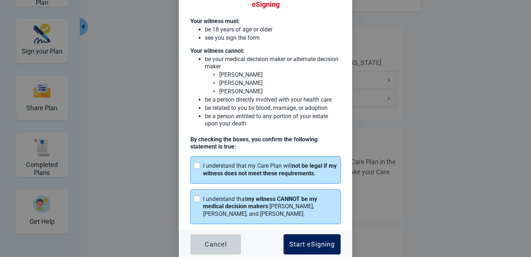
click at [299, 234] on button "Start eSigning" at bounding box center [312, 244] width 57 height 20
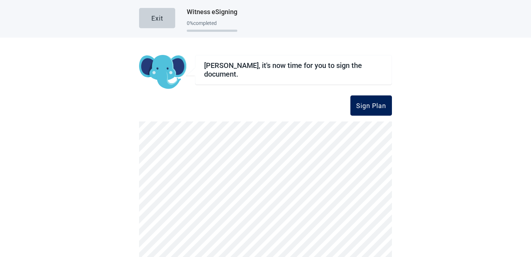
click at [362, 109] on div "Sign Plan" at bounding box center [371, 105] width 30 height 7
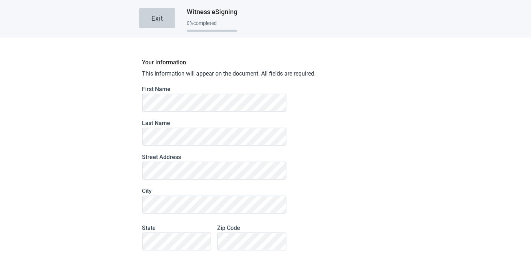
scroll to position [68, 0]
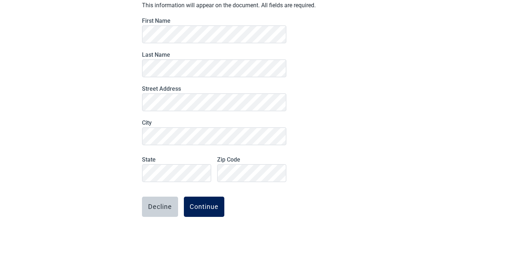
click at [209, 211] on button "Continue" at bounding box center [204, 207] width 40 height 20
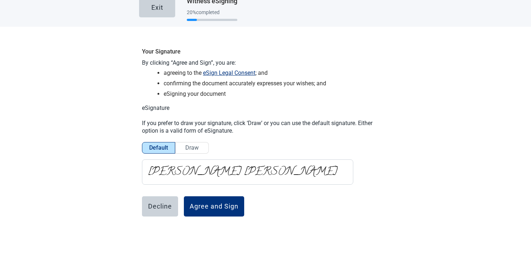
click at [209, 211] on button "Agree and Sign" at bounding box center [214, 206] width 60 height 20
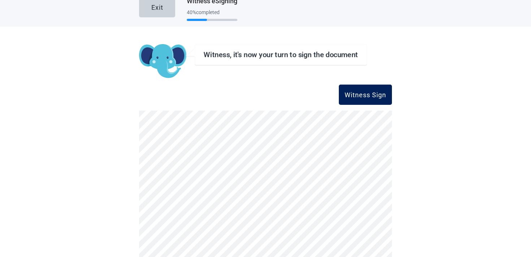
click at [363, 102] on button "Witness Sign" at bounding box center [365, 95] width 53 height 20
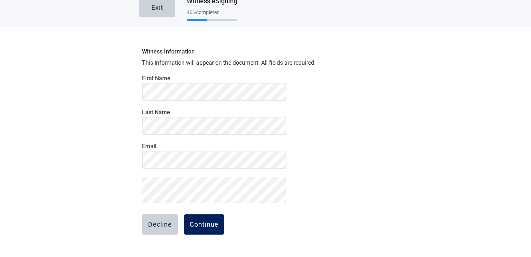
click at [216, 230] on button "Continue" at bounding box center [204, 224] width 40 height 20
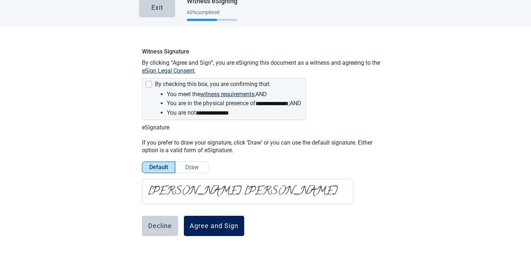
click at [209, 219] on button "Agree and Sign" at bounding box center [214, 226] width 60 height 20
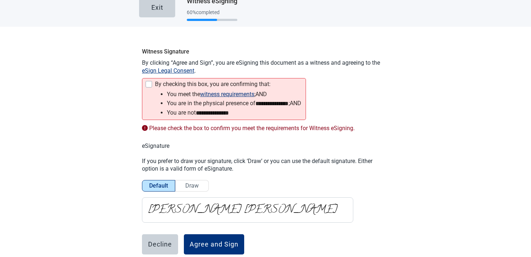
click at [171, 94] on li "You meet the witness requirements ; and" at bounding box center [234, 94] width 134 height 9
click at [150, 84] on div "Main content" at bounding box center [149, 84] width 7 height 7
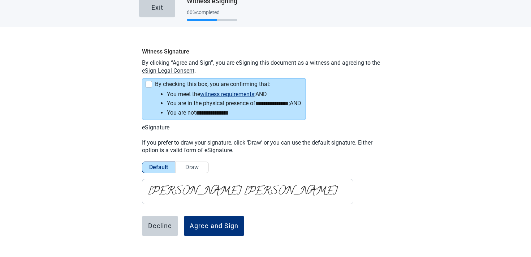
click at [163, 73] on button "eSign Legal Consent" at bounding box center [168, 71] width 52 height 8
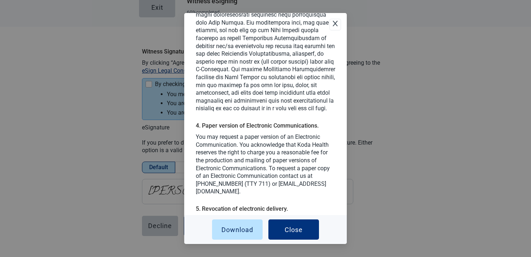
scroll to position [779, 0]
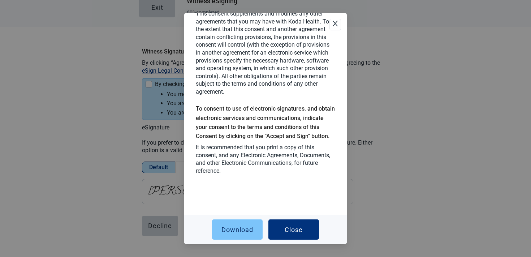
click at [241, 226] on div "Download" at bounding box center [238, 229] width 32 height 7
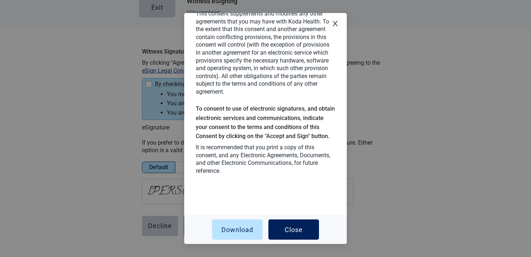
click at [291, 230] on div "Close" at bounding box center [294, 229] width 18 height 7
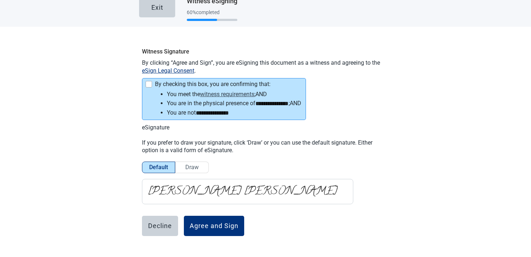
click at [226, 92] on button "witness requirements" at bounding box center [227, 94] width 54 height 9
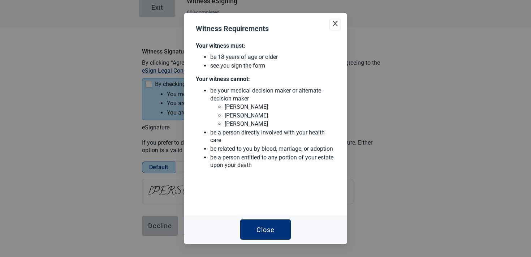
scroll to position [0, 0]
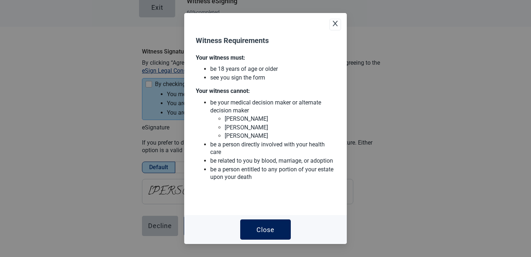
click at [254, 229] on button "Close" at bounding box center [265, 229] width 51 height 20
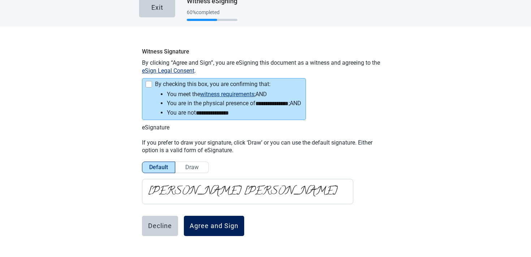
click at [200, 223] on div "Agree and Sign" at bounding box center [214, 225] width 49 height 7
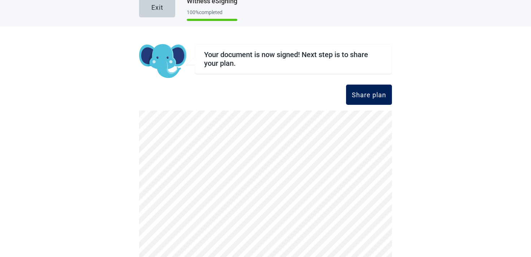
click at [371, 101] on button "Share plan" at bounding box center [369, 95] width 46 height 20
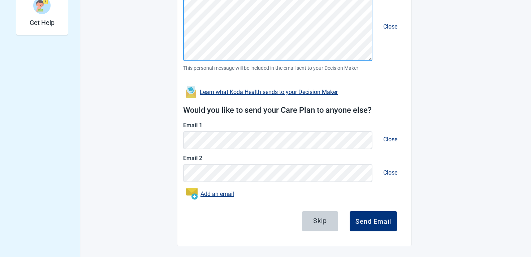
scroll to position [270, 0]
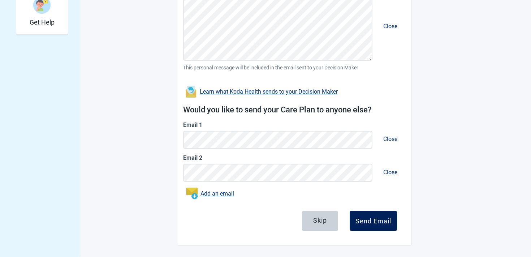
click at [375, 225] on button "Send Email" at bounding box center [373, 221] width 47 height 20
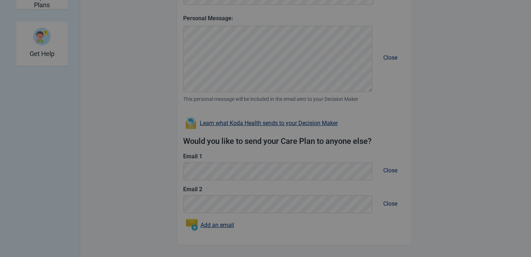
scroll to position [238, 0]
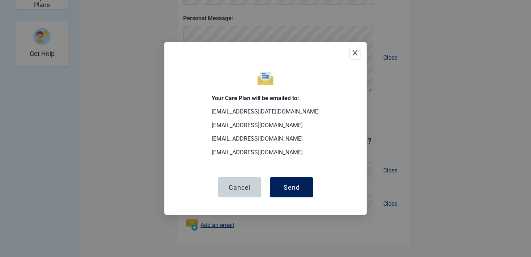
click at [293, 179] on button "Send" at bounding box center [291, 187] width 43 height 20
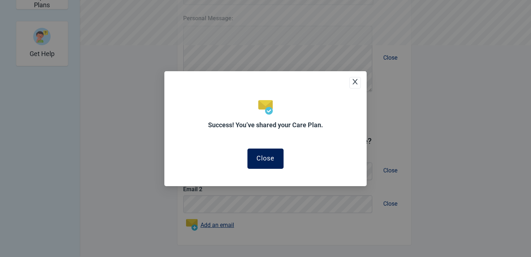
click at [270, 152] on button "Close" at bounding box center [266, 159] width 36 height 20
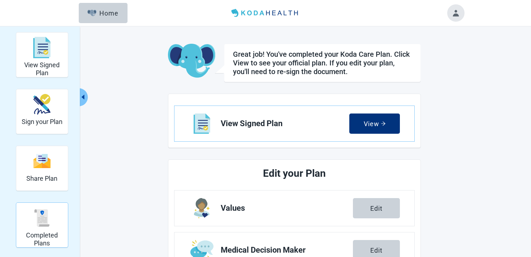
click at [38, 226] on img "Completed Plans" at bounding box center [41, 217] width 17 height 17
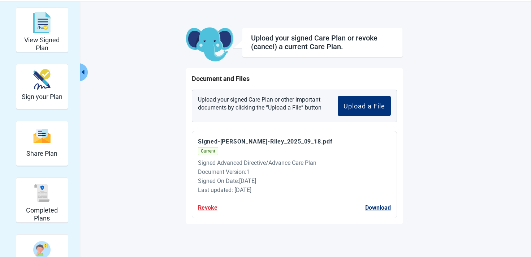
scroll to position [26, 0]
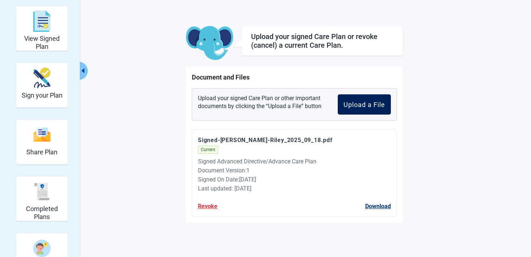
click at [390, 100] on button "Upload a File" at bounding box center [364, 104] width 53 height 20
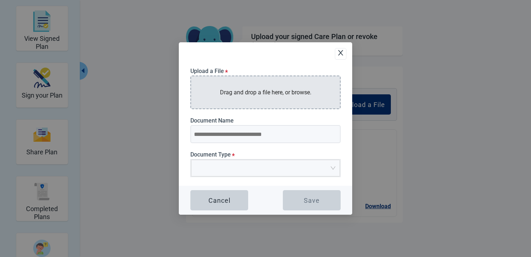
click at [279, 88] on p "Drag and drop a file here, or browse." at bounding box center [265, 92] width 91 height 9
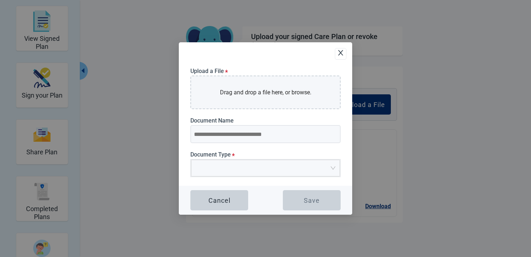
type input "**********"
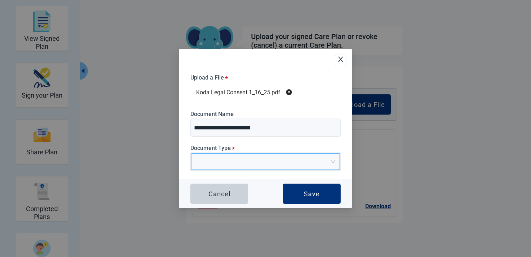
click at [250, 162] on input "Document Type *" at bounding box center [263, 159] width 135 height 11
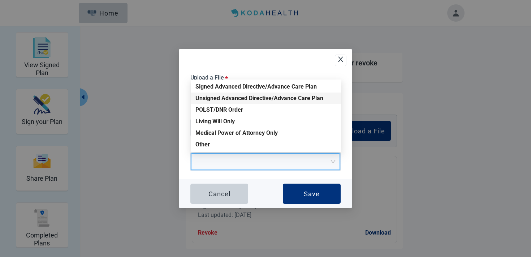
click at [262, 99] on div "Unsigned Advanced Directive/Advance Care Plan" at bounding box center [267, 98] width 142 height 8
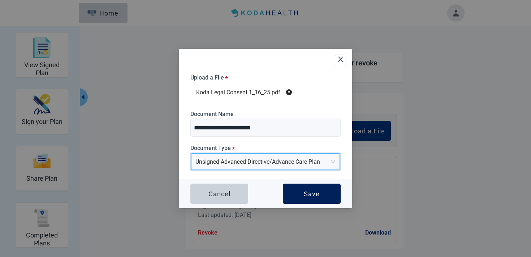
click at [313, 193] on div "Save" at bounding box center [312, 193] width 16 height 7
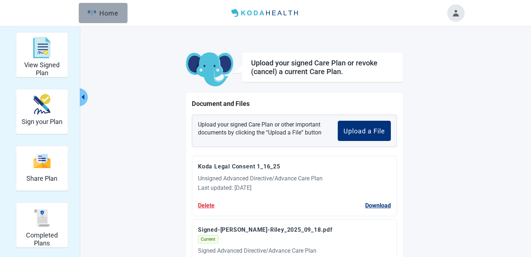
click at [98, 4] on button "Home" at bounding box center [103, 13] width 49 height 20
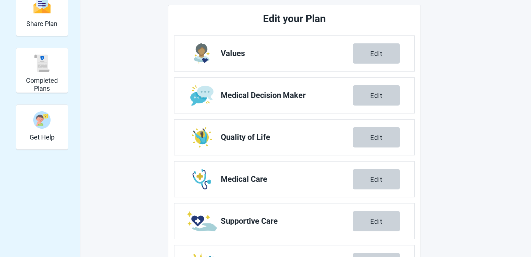
scroll to position [197, 0]
